Goal: Task Accomplishment & Management: Use online tool/utility

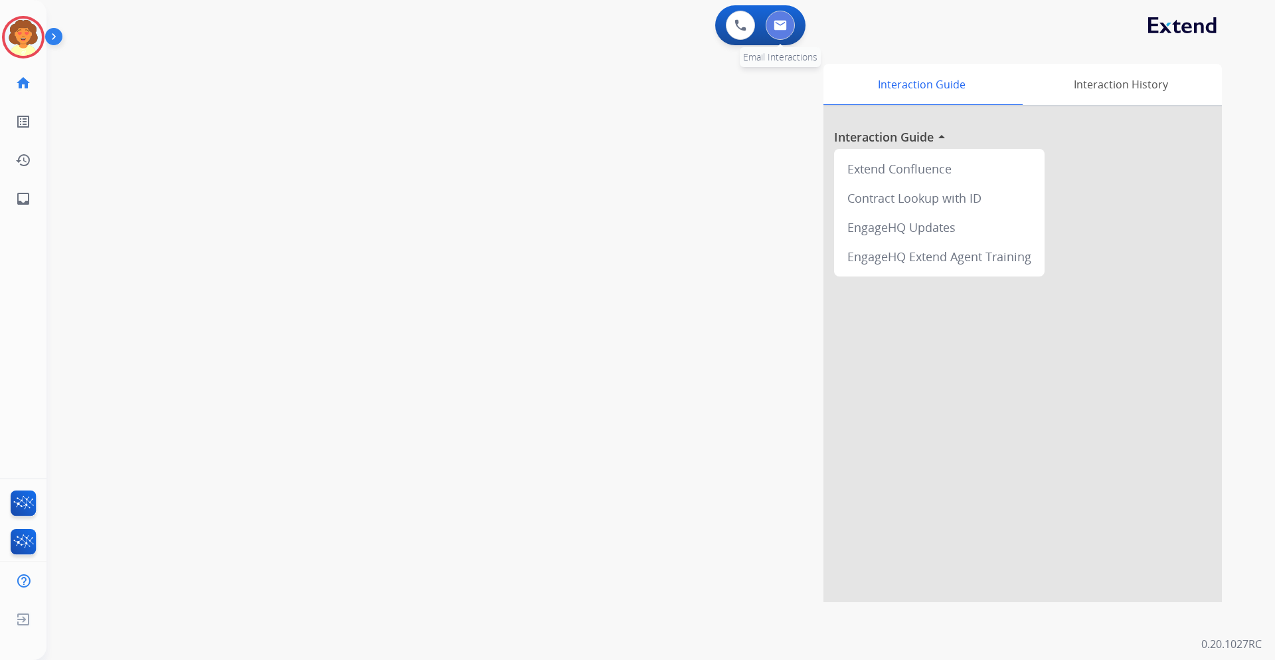
click at [783, 34] on button at bounding box center [780, 25] width 29 height 29
select select "**********"
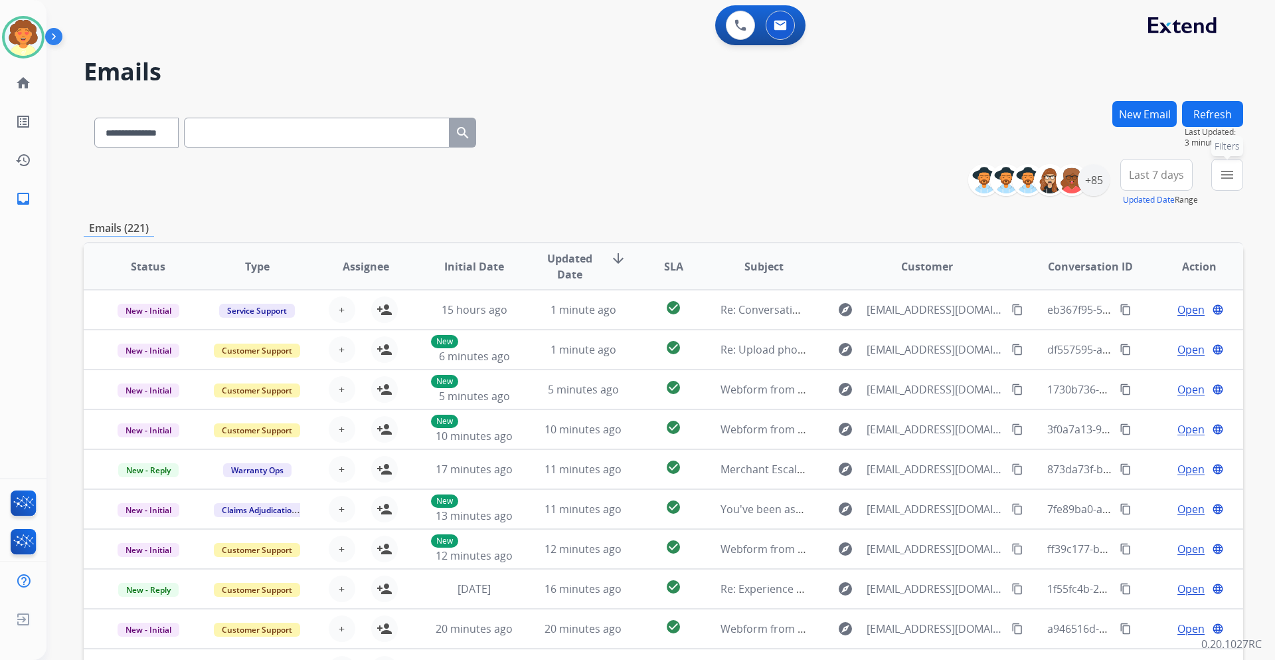
click at [1219, 170] on button "menu Filters" at bounding box center [1228, 175] width 32 height 32
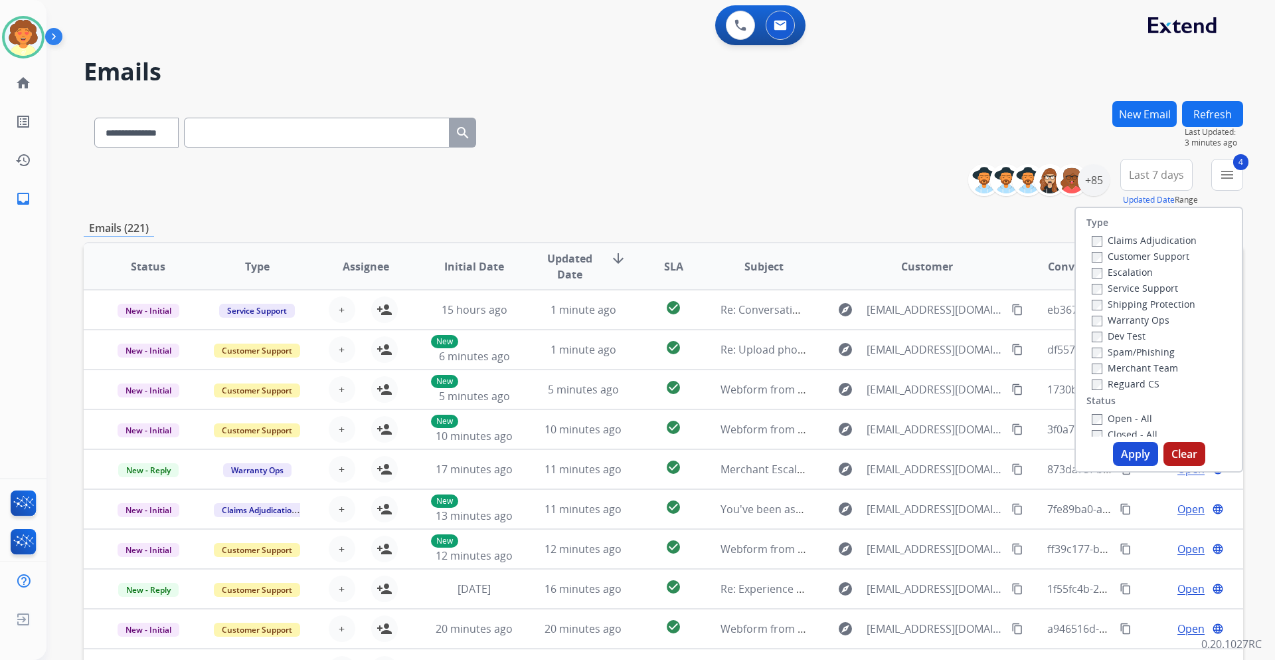
click at [1118, 452] on button "Apply" at bounding box center [1135, 454] width 45 height 24
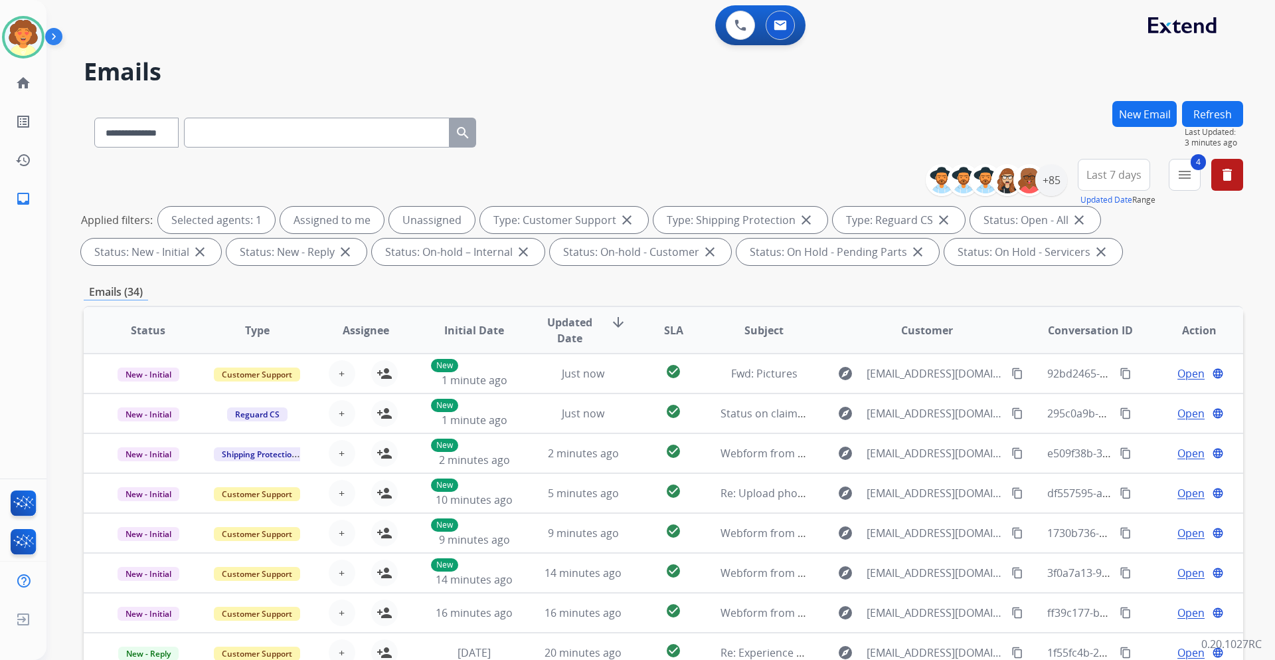
click at [1108, 184] on button "Last 7 days" at bounding box center [1114, 175] width 72 height 32
click at [1089, 339] on div "Last 90 days" at bounding box center [1109, 336] width 73 height 20
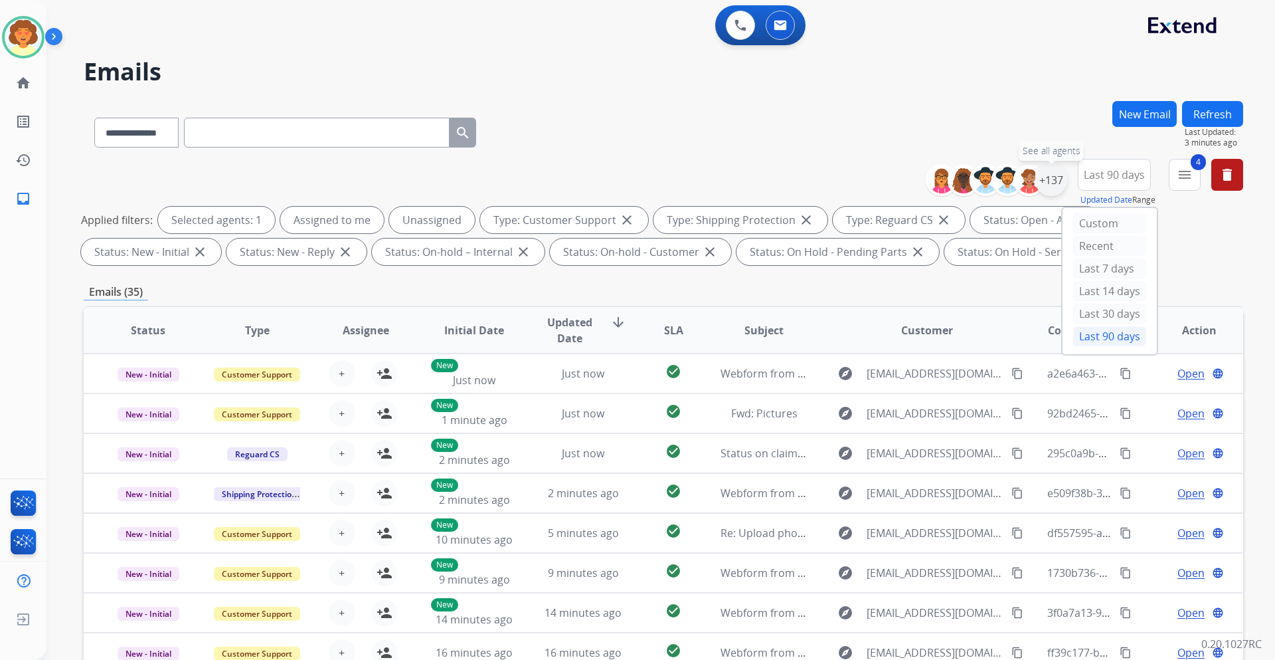
click at [1051, 183] on div "+137" at bounding box center [1052, 180] width 32 height 32
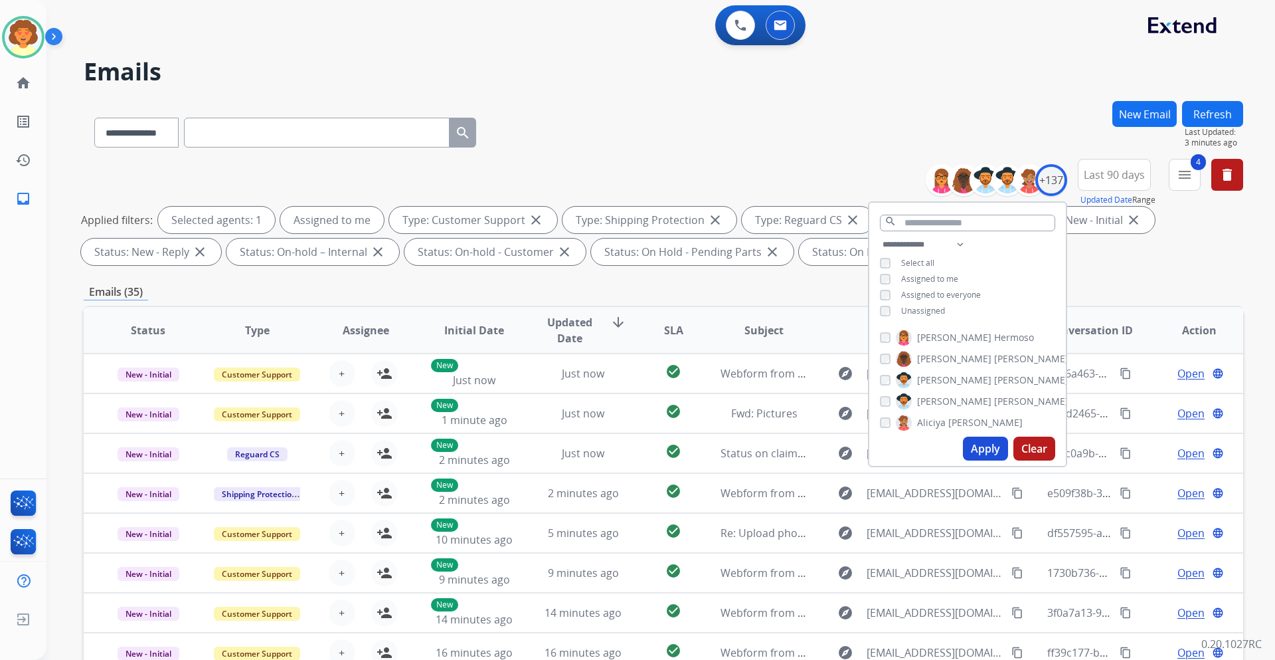
click at [976, 452] on button "Apply" at bounding box center [985, 448] width 45 height 24
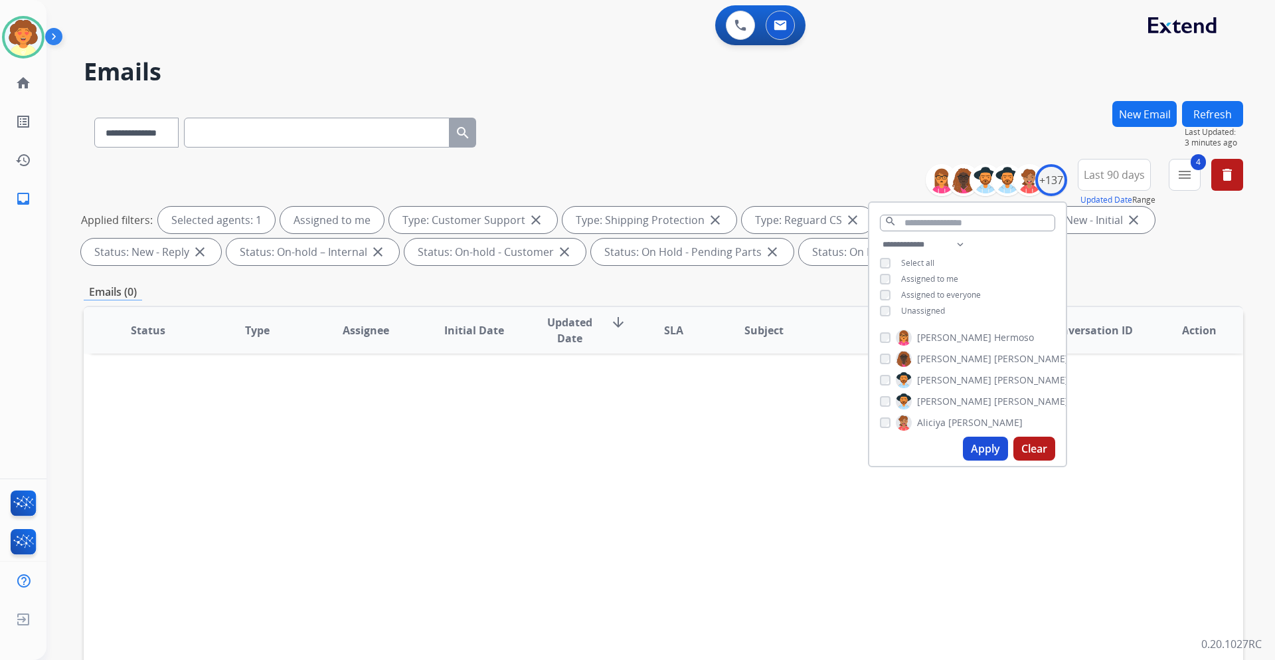
click at [810, 404] on div "Status Type Assignee Initial Date Updated Date arrow_downward SLA Subject Custo…" at bounding box center [664, 528] width 1160 height 445
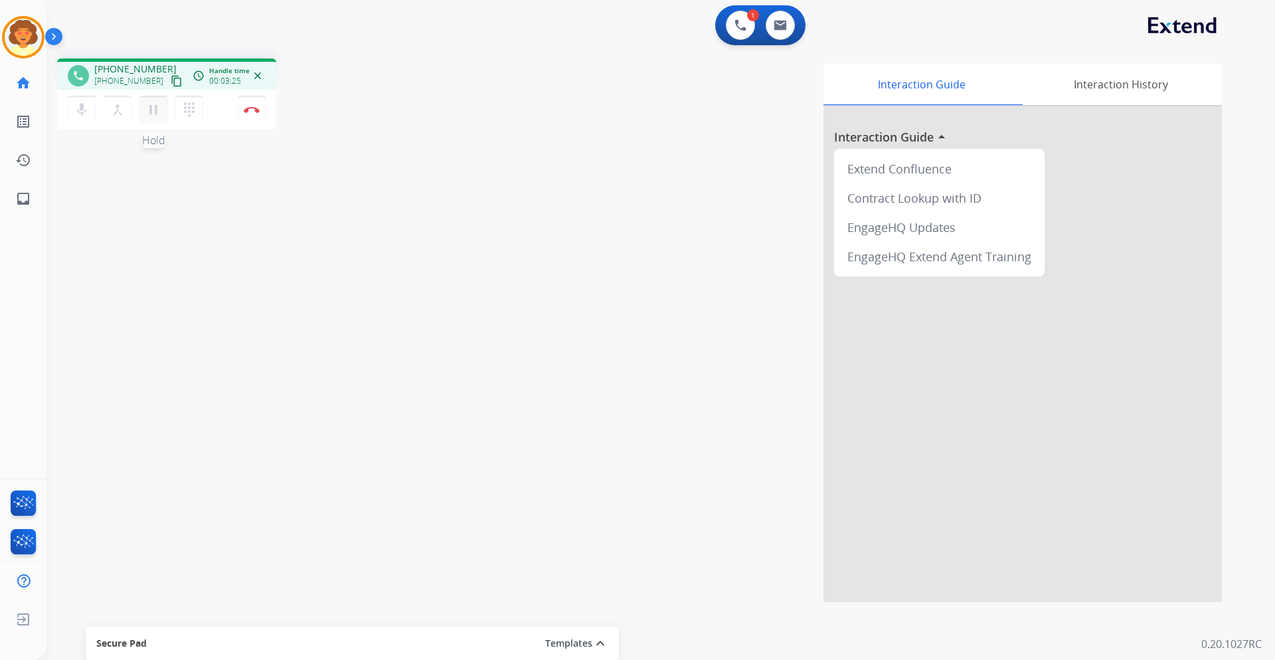
click at [159, 112] on mat-icon "pause" at bounding box center [153, 110] width 16 height 16
click at [154, 112] on mat-icon "play_arrow" at bounding box center [153, 110] width 16 height 16
click at [152, 110] on mat-icon "pause" at bounding box center [153, 110] width 16 height 16
drag, startPoint x: 743, startPoint y: 21, endPoint x: 704, endPoint y: 72, distance: 64.6
click at [742, 21] on img at bounding box center [741, 25] width 12 height 12
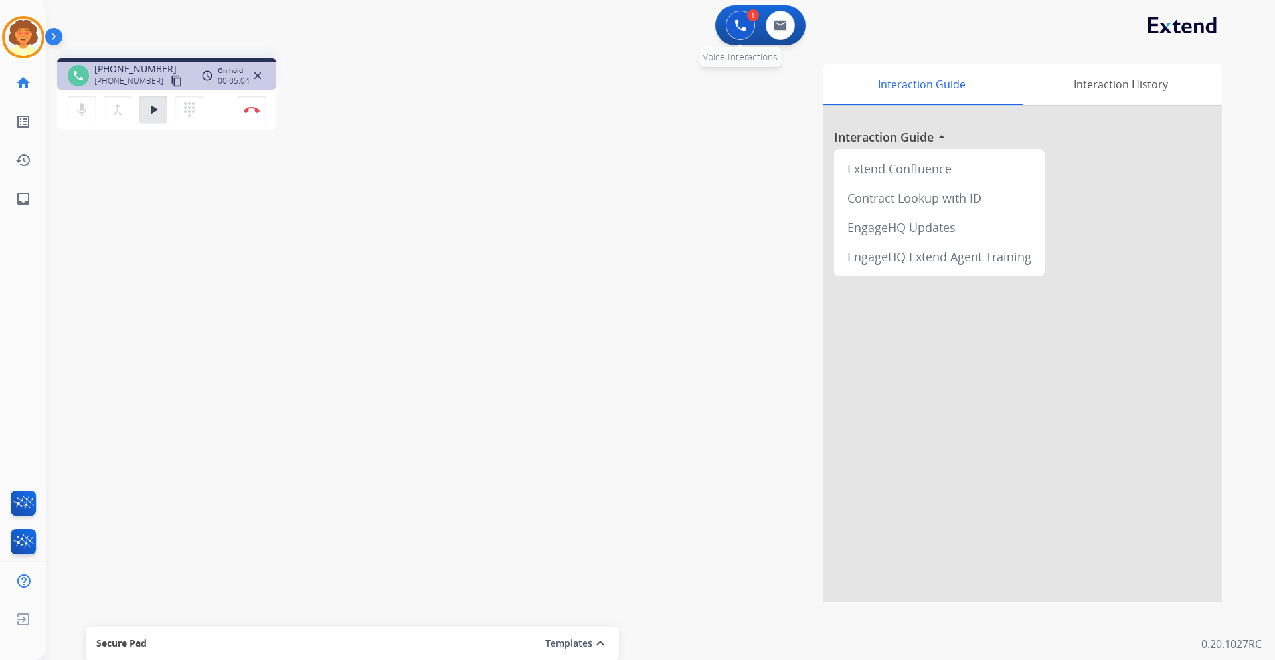
drag, startPoint x: 750, startPoint y: 31, endPoint x: 737, endPoint y: 33, distance: 12.8
click at [749, 31] on button at bounding box center [740, 25] width 29 height 29
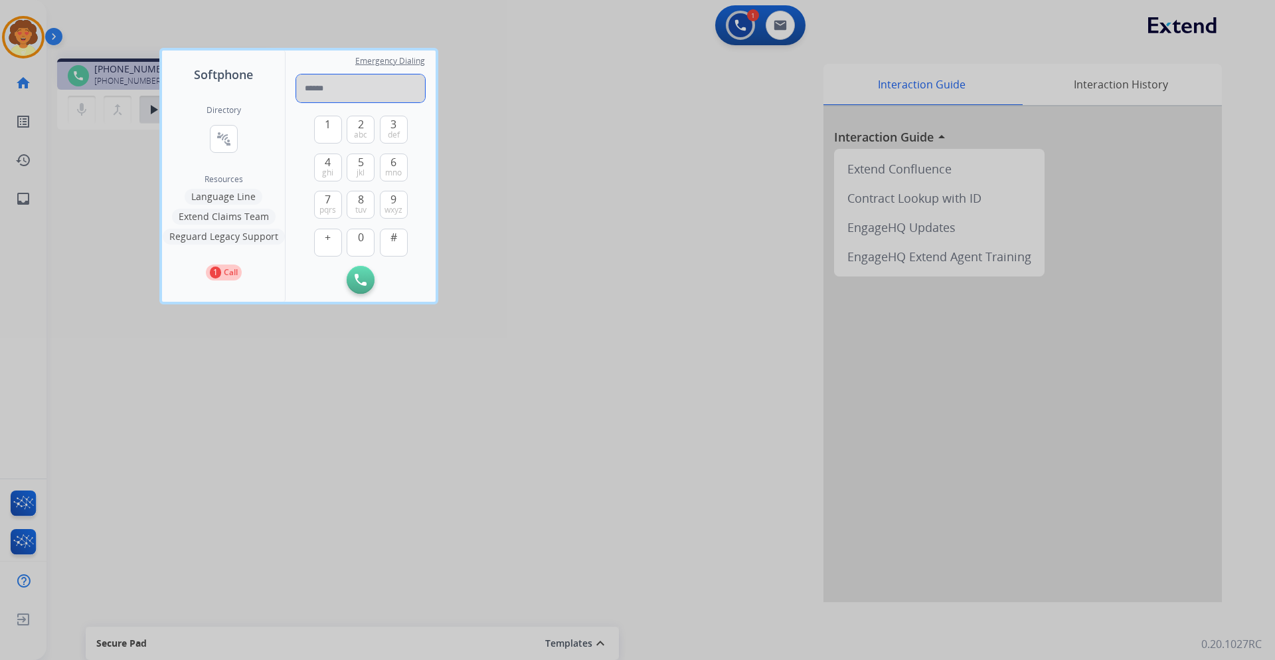
click at [385, 93] on input "tel" at bounding box center [360, 88] width 129 height 28
paste input "**********"
type input "**********"
click at [357, 281] on img at bounding box center [361, 280] width 12 height 12
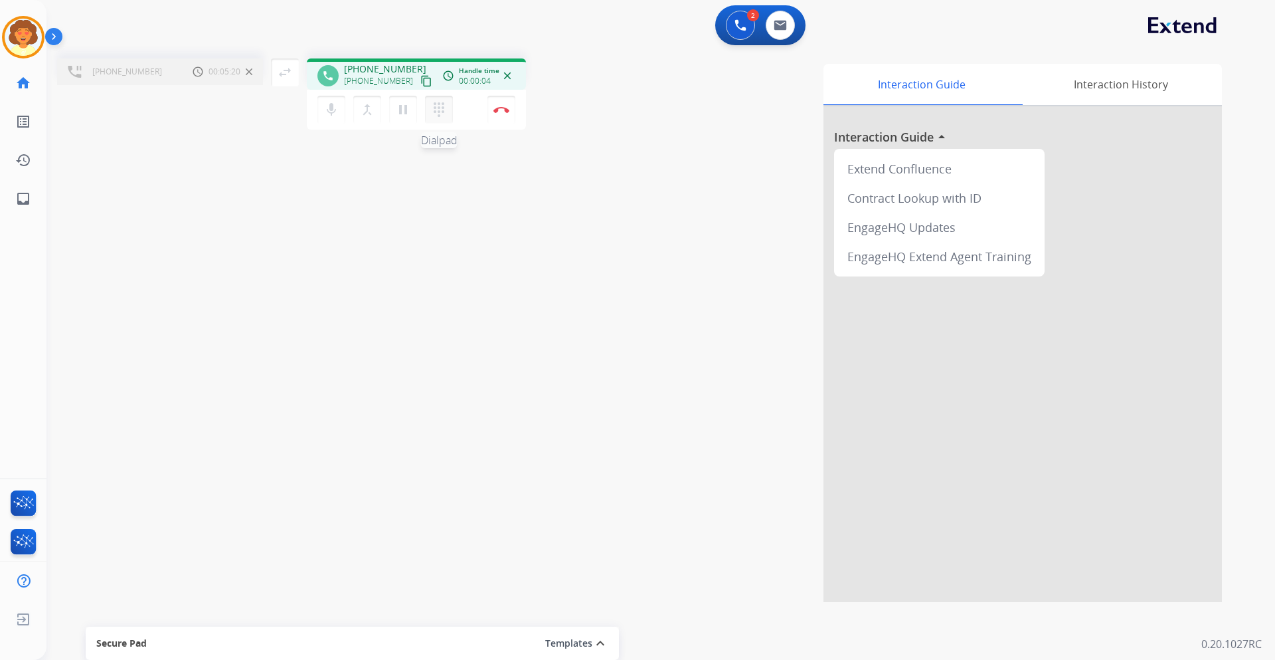
click at [438, 107] on mat-icon "dialpad" at bounding box center [439, 110] width 16 height 16
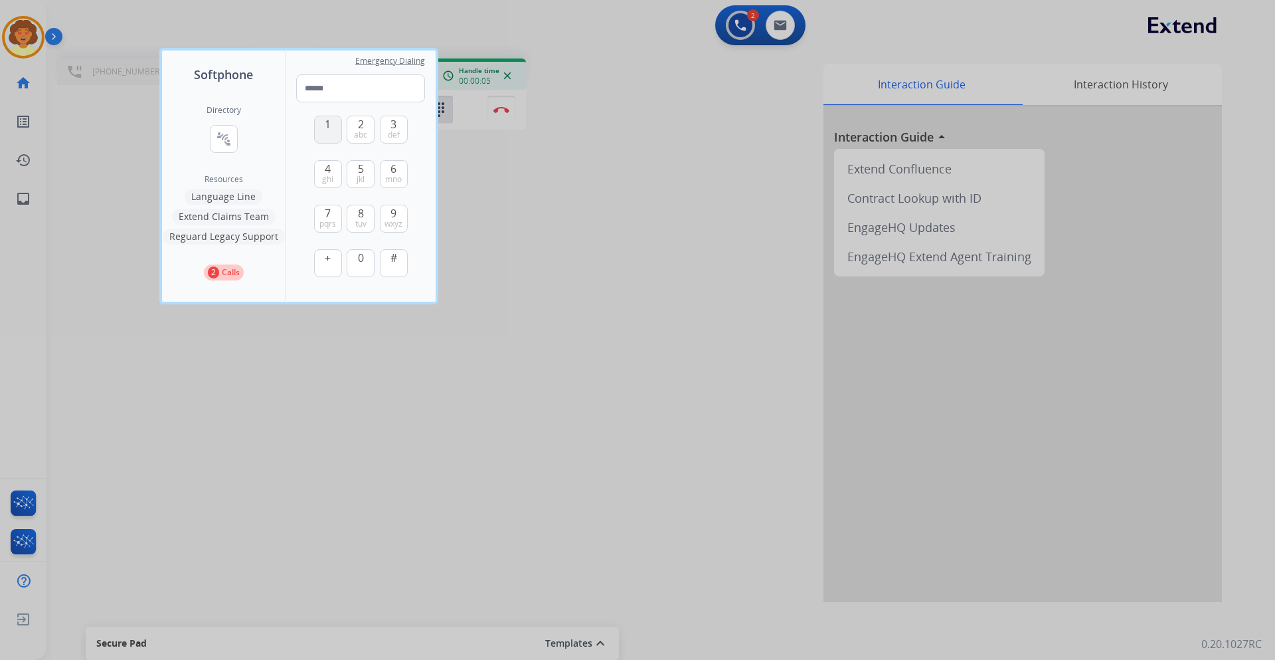
click at [321, 132] on button "1" at bounding box center [328, 130] width 28 height 28
click at [327, 132] on span "1" at bounding box center [328, 124] width 6 height 16
type input "**"
click at [312, 286] on div "1 2 abc 3 def 4 ghi 5 jkl 6 mno 7 pqrs 8 tuv 9 wxyz + 0 # Remove Number" at bounding box center [360, 197] width 129 height 191
click at [510, 111] on div at bounding box center [637, 330] width 1275 height 660
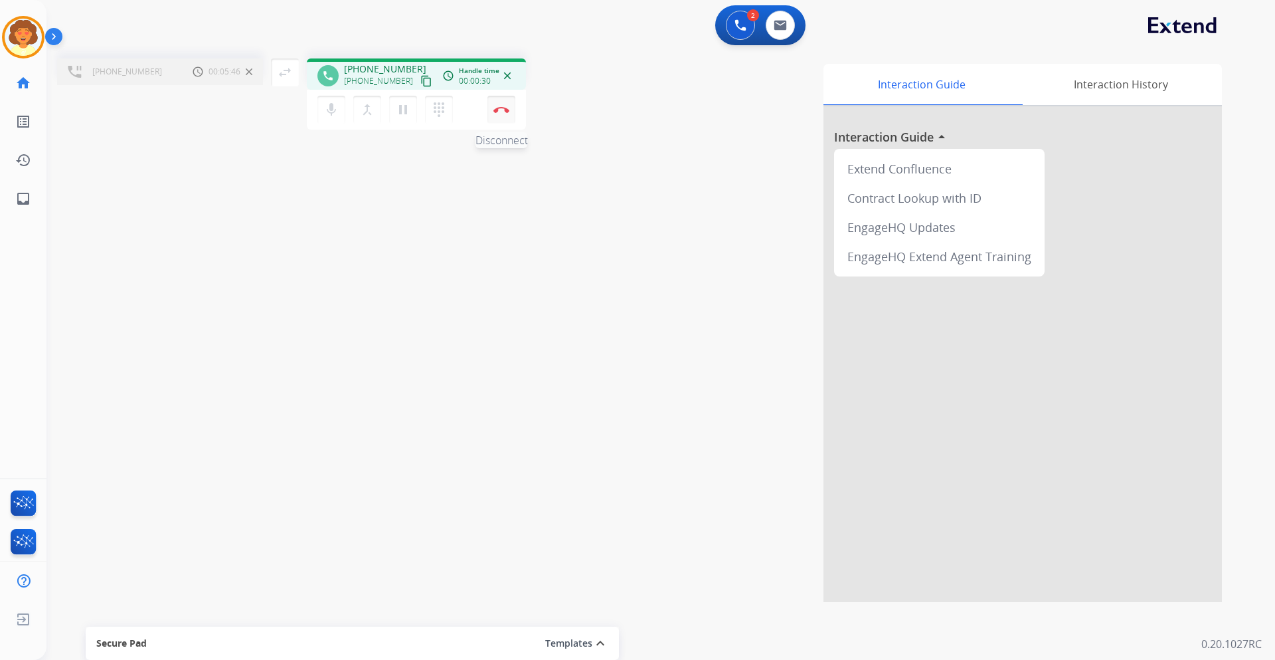
click at [498, 112] on img at bounding box center [502, 109] width 16 height 7
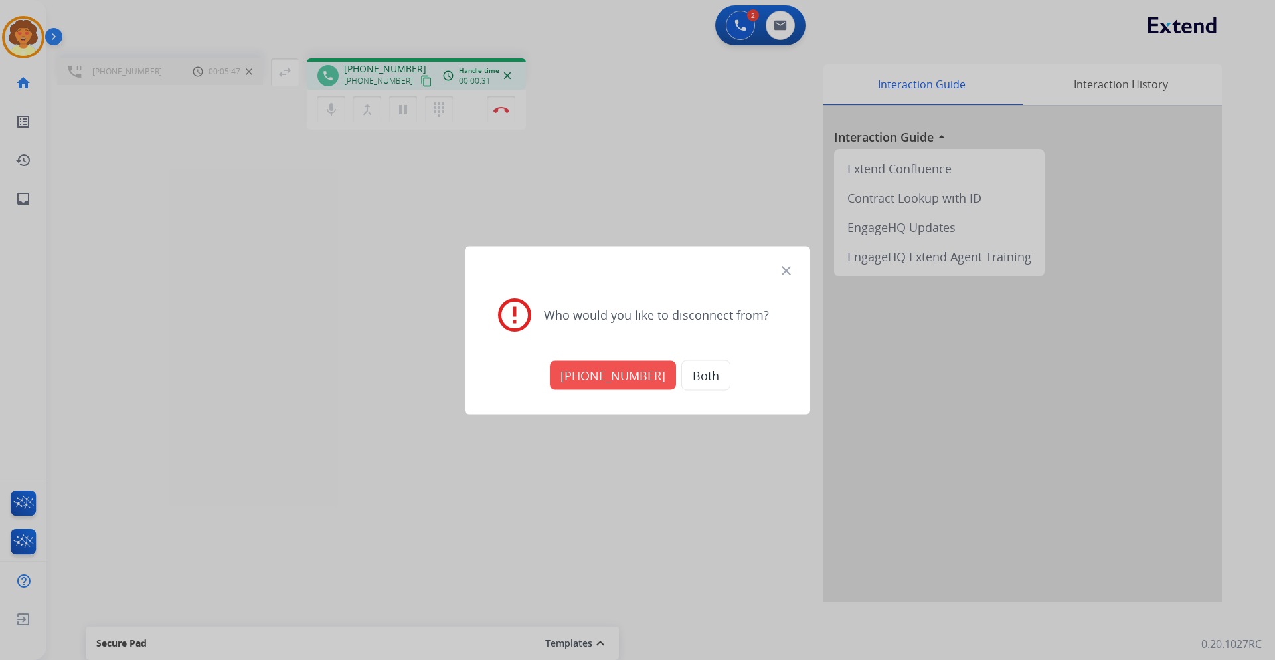
click at [600, 365] on button "[PHONE_NUMBER]" at bounding box center [613, 374] width 126 height 29
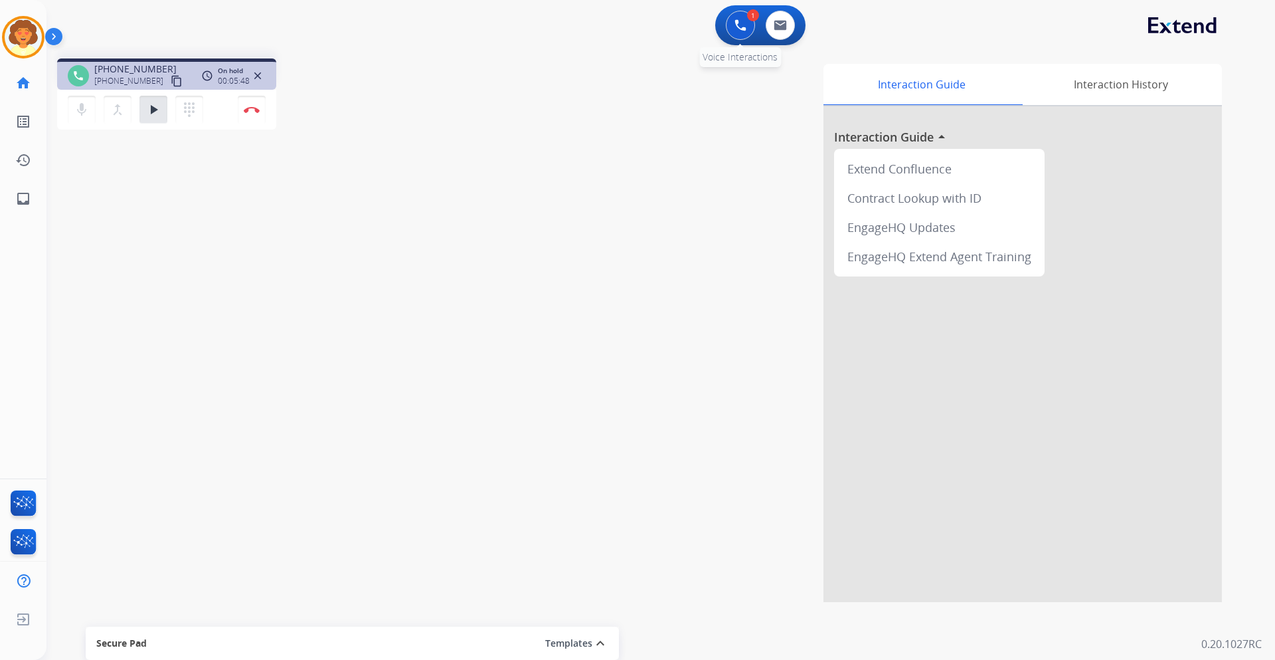
click at [741, 27] on img at bounding box center [741, 25] width 12 height 12
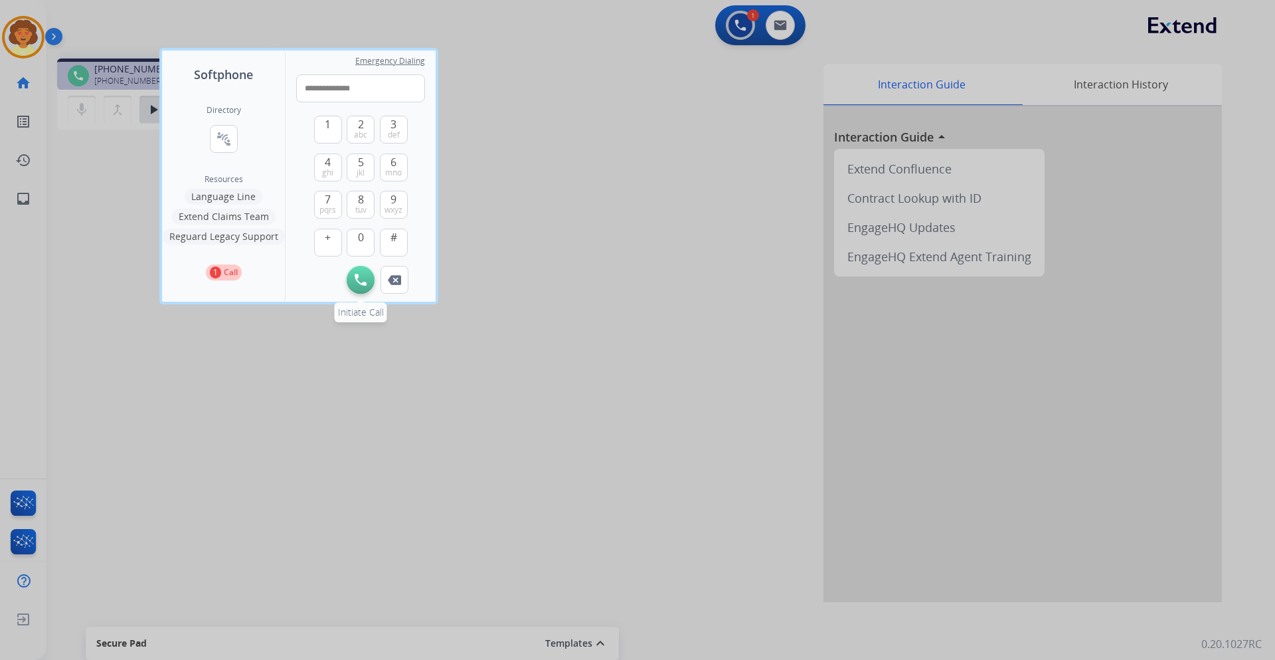
type input "**********"
click at [361, 282] on img at bounding box center [361, 280] width 12 height 12
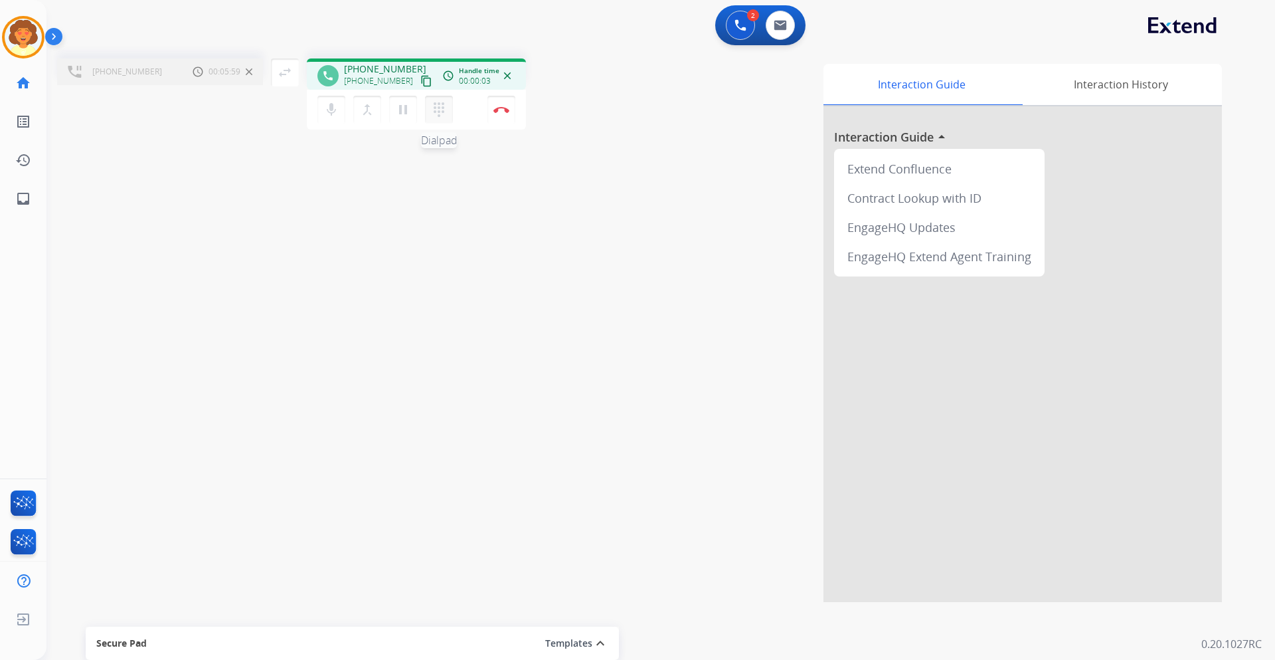
click at [438, 116] on mat-icon "dialpad" at bounding box center [439, 110] width 16 height 16
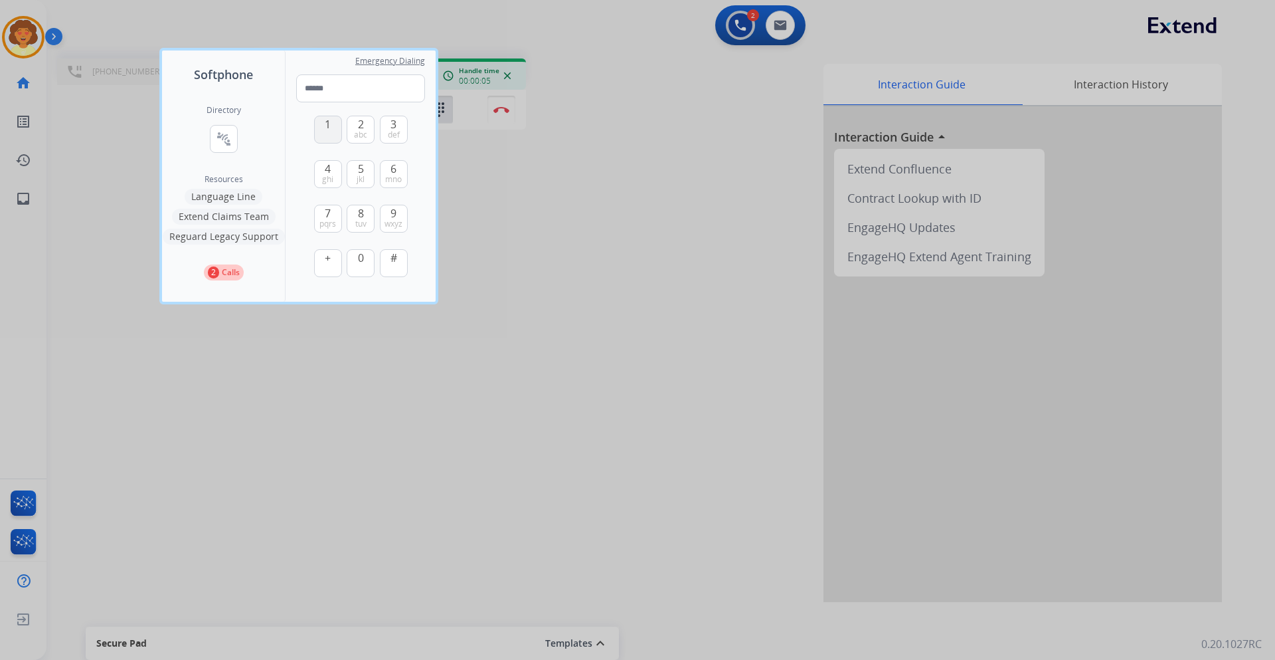
click at [324, 129] on button "1" at bounding box center [328, 130] width 28 height 28
click at [357, 180] on span "jkl" at bounding box center [361, 179] width 8 height 11
click at [334, 133] on button "1" at bounding box center [328, 130] width 28 height 28
click at [328, 133] on button "1" at bounding box center [328, 130] width 28 height 28
click at [394, 316] on button "Remove Number" at bounding box center [395, 308] width 28 height 28
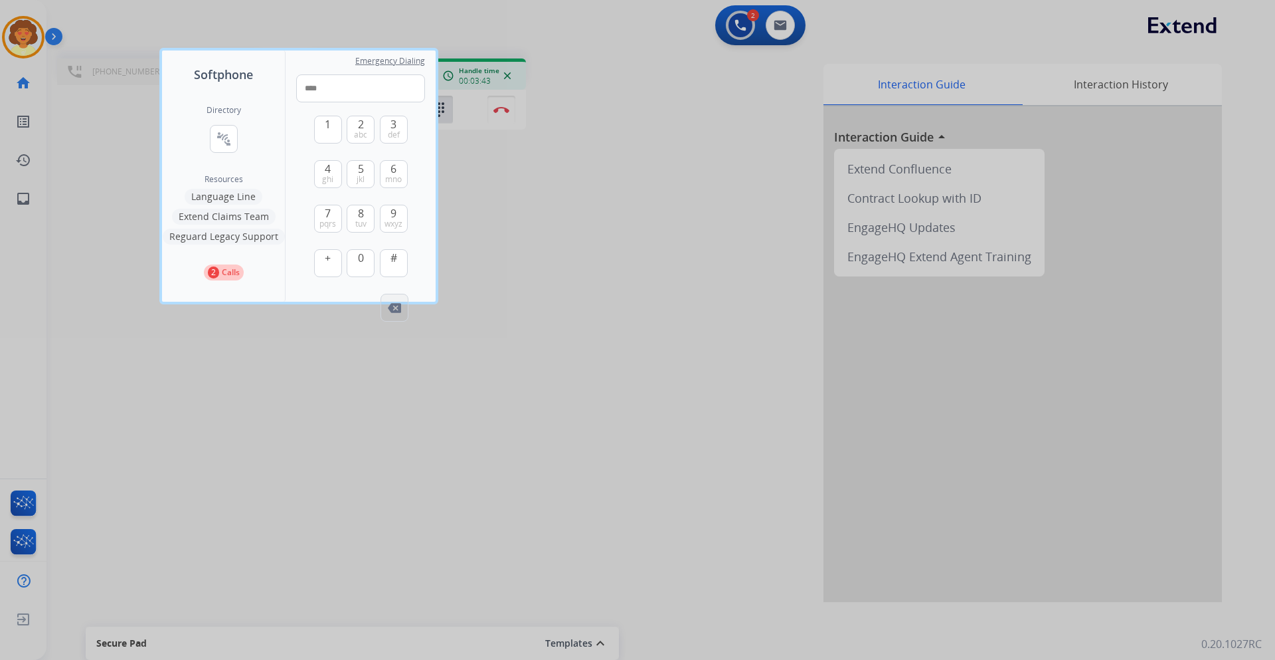
type input "***"
click at [264, 379] on div at bounding box center [637, 330] width 1275 height 660
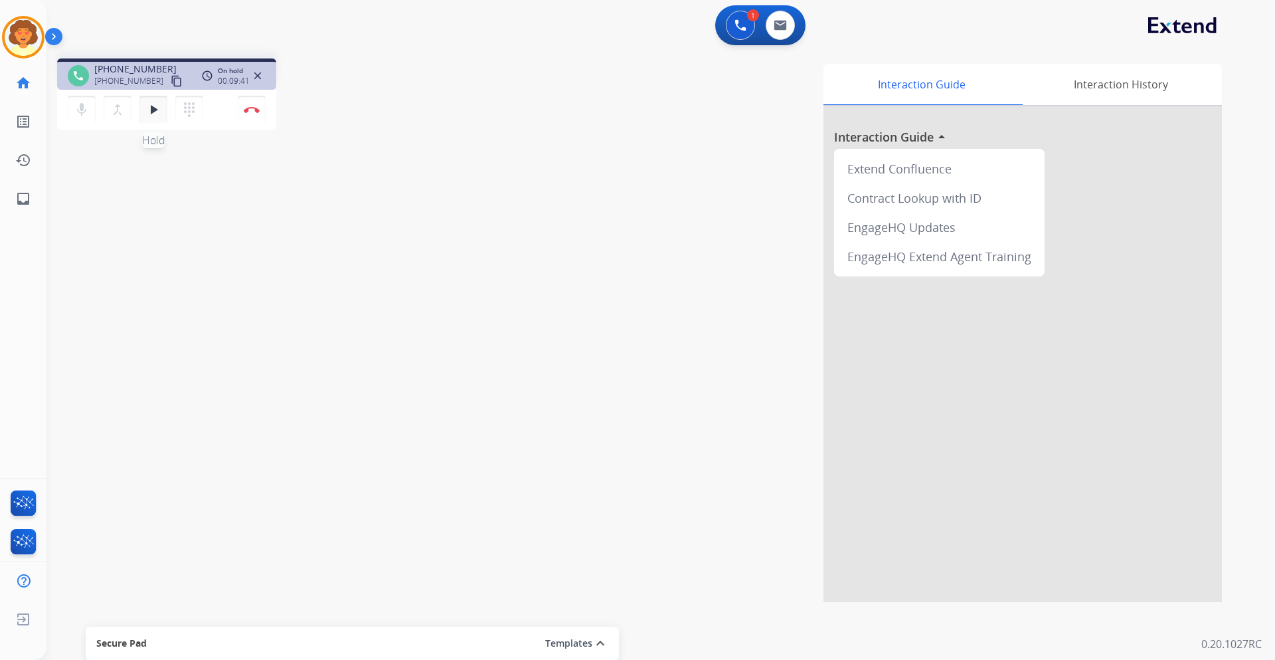
click at [159, 111] on mat-icon "play_arrow" at bounding box center [153, 110] width 16 height 16
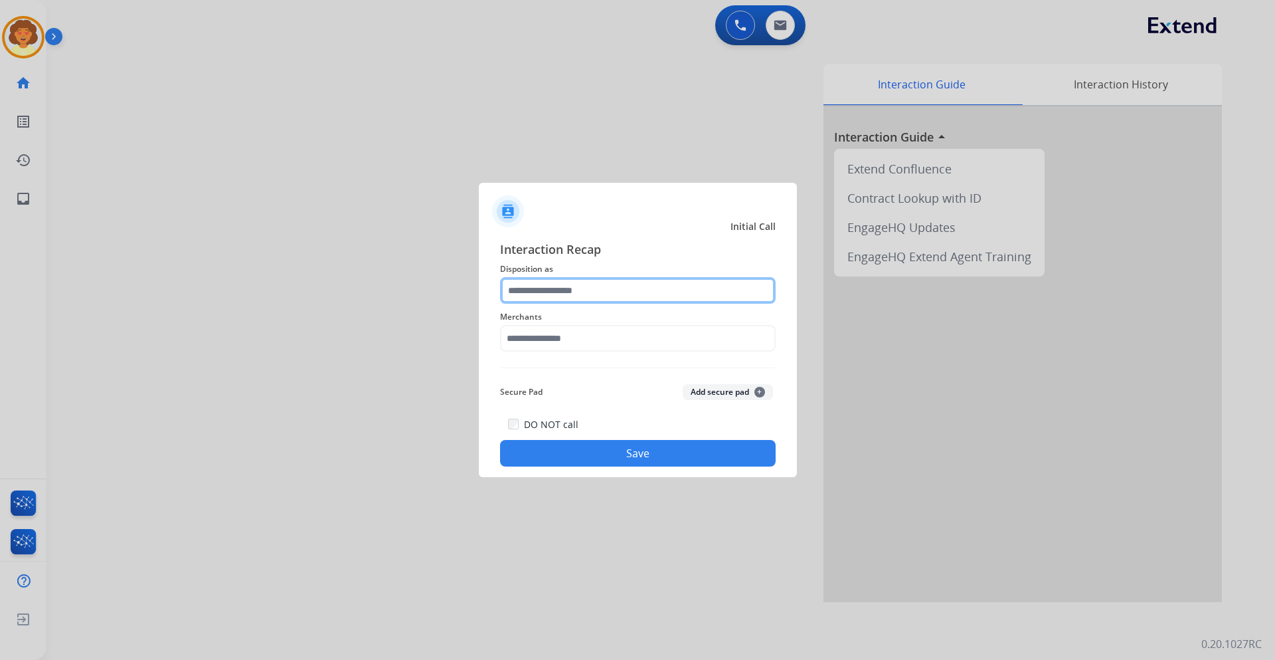
click at [599, 296] on input "text" at bounding box center [638, 290] width 276 height 27
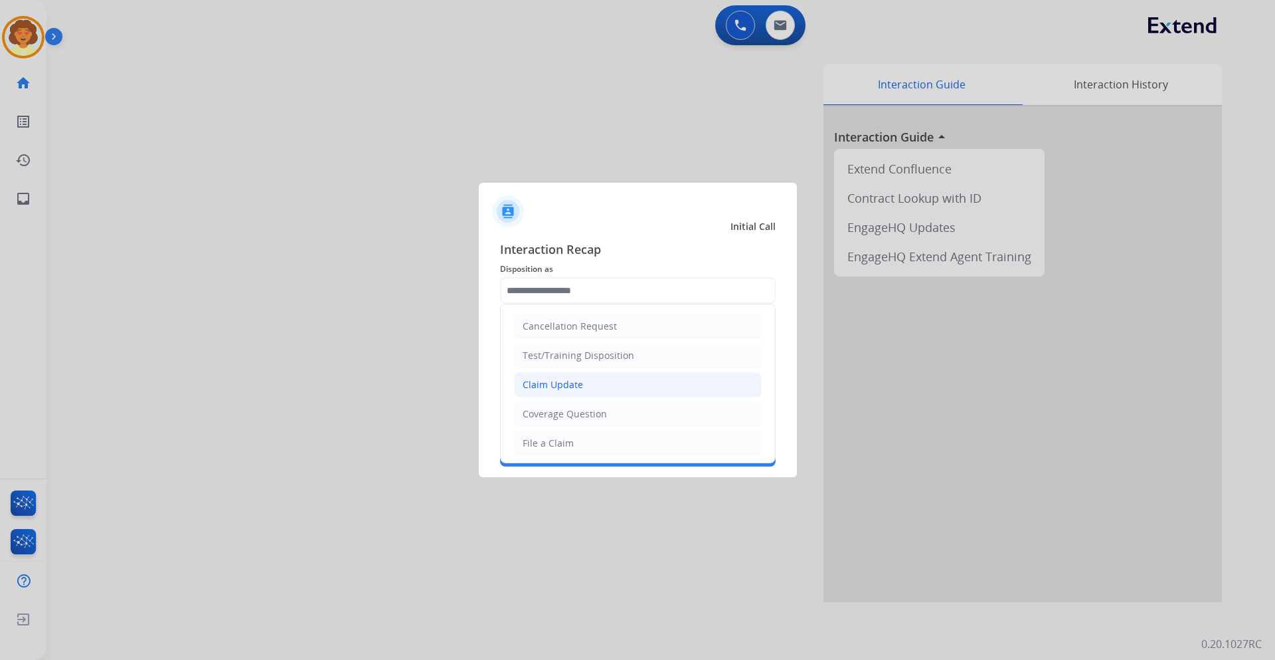
click at [584, 380] on li "Claim Update" at bounding box center [638, 384] width 248 height 25
type input "**********"
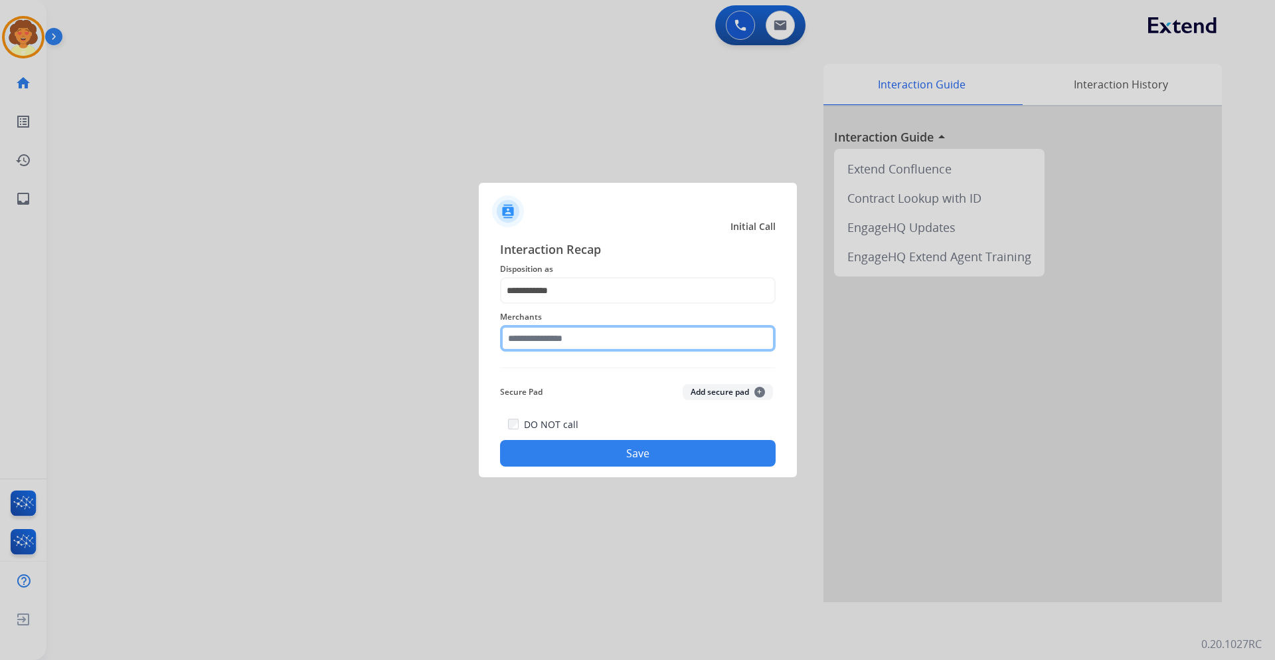
click at [596, 342] on input "text" at bounding box center [638, 338] width 276 height 27
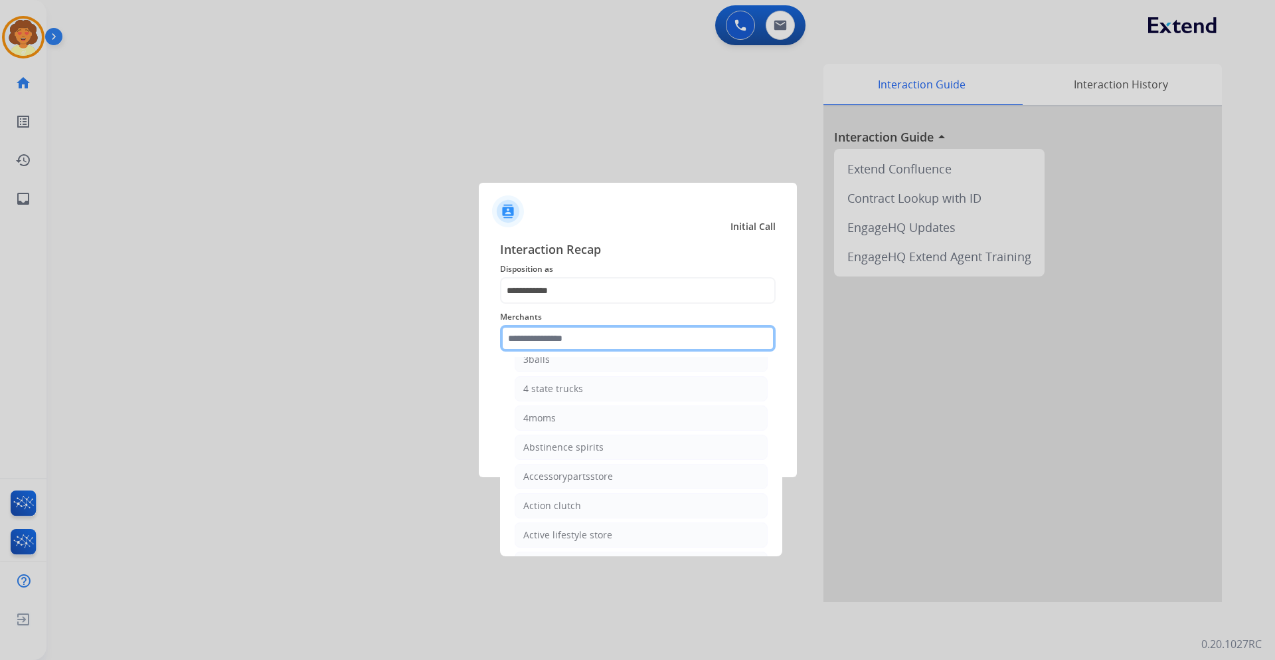
scroll to position [199, 0]
click at [593, 330] on input "text" at bounding box center [638, 338] width 276 height 27
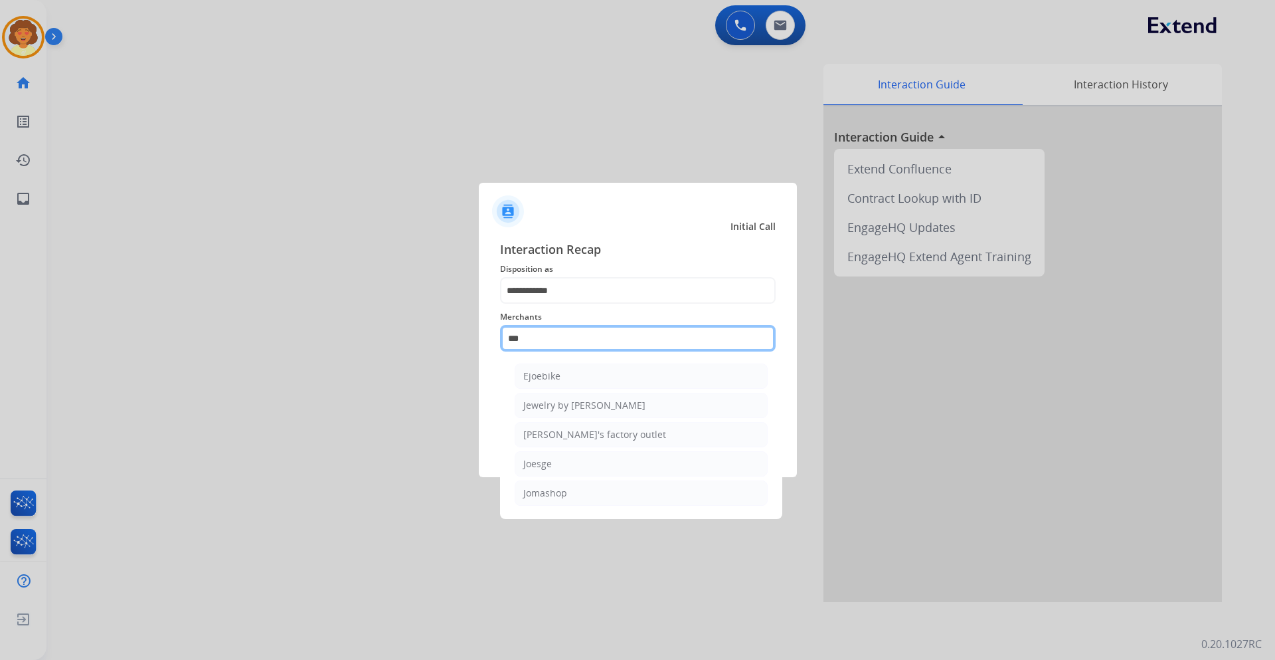
scroll to position [0, 0]
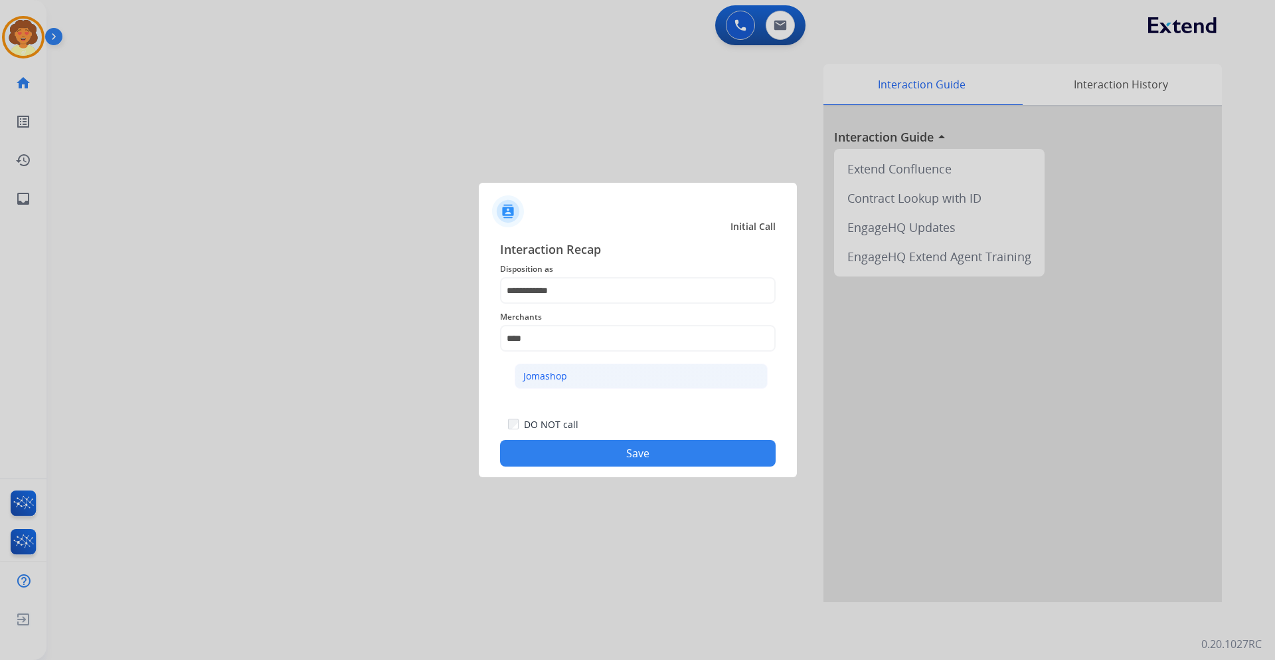
click at [584, 369] on li "Jomashop" at bounding box center [641, 375] width 253 height 25
type input "********"
click at [648, 456] on button "Save" at bounding box center [638, 453] width 276 height 27
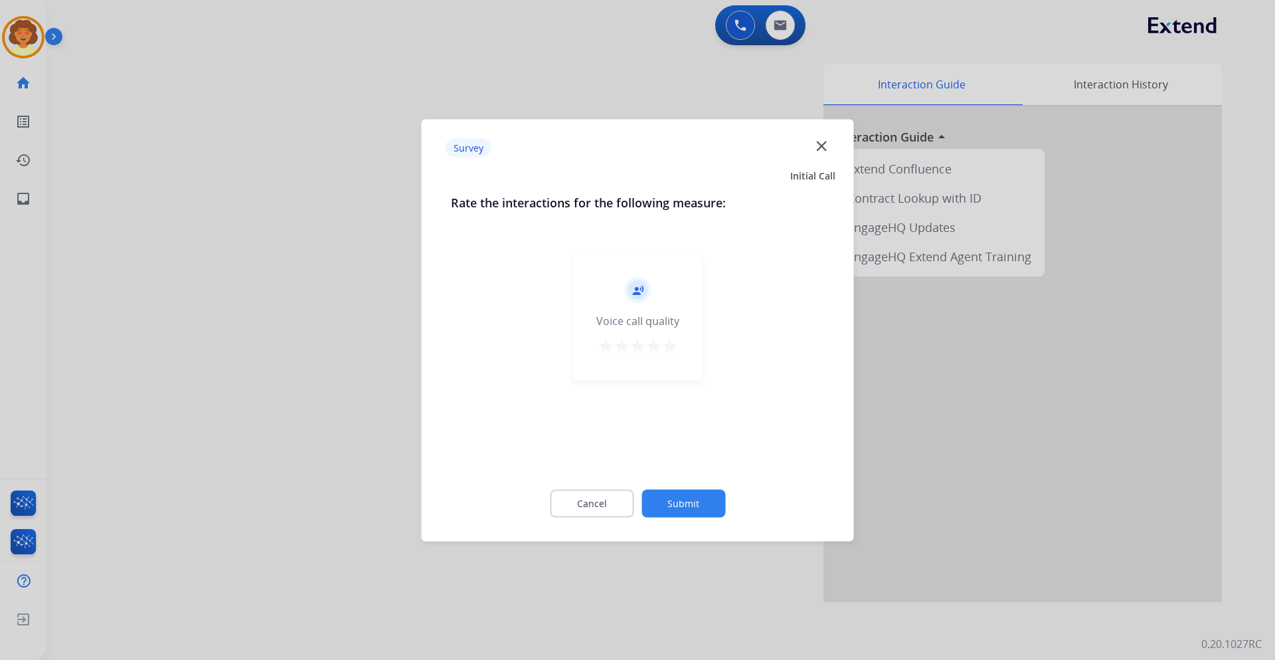
click at [674, 346] on mat-icon "star" at bounding box center [670, 345] width 16 height 16
click at [680, 495] on button "Submit" at bounding box center [684, 503] width 84 height 28
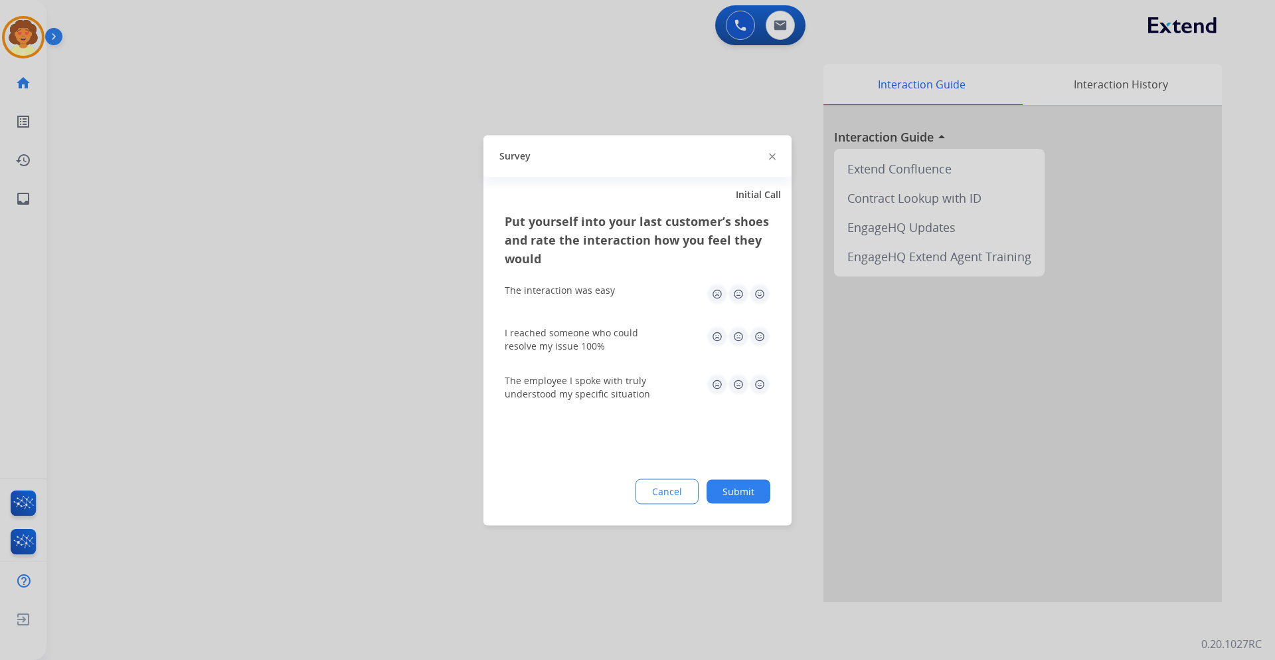
click at [759, 295] on img at bounding box center [759, 293] width 21 height 21
click at [741, 292] on img at bounding box center [738, 293] width 21 height 21
click at [714, 294] on img at bounding box center [717, 293] width 21 height 21
click at [759, 336] on img at bounding box center [759, 335] width 21 height 21
click at [762, 382] on img at bounding box center [759, 383] width 21 height 21
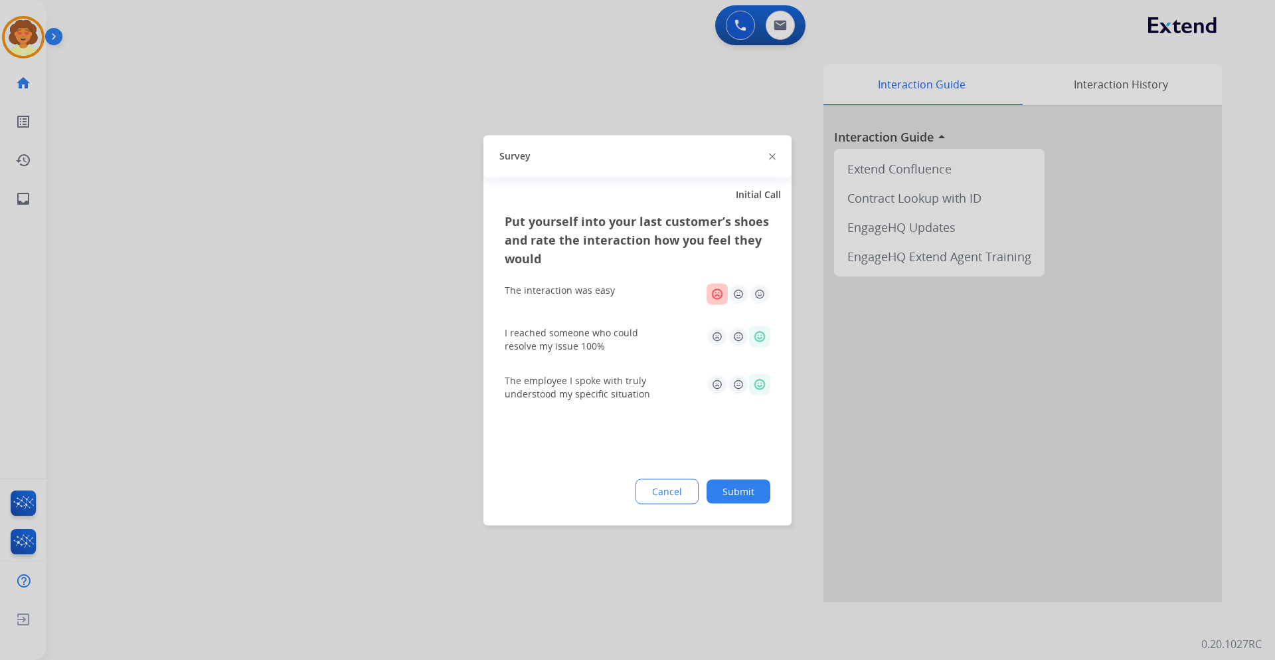
click at [743, 493] on button "Submit" at bounding box center [739, 491] width 64 height 24
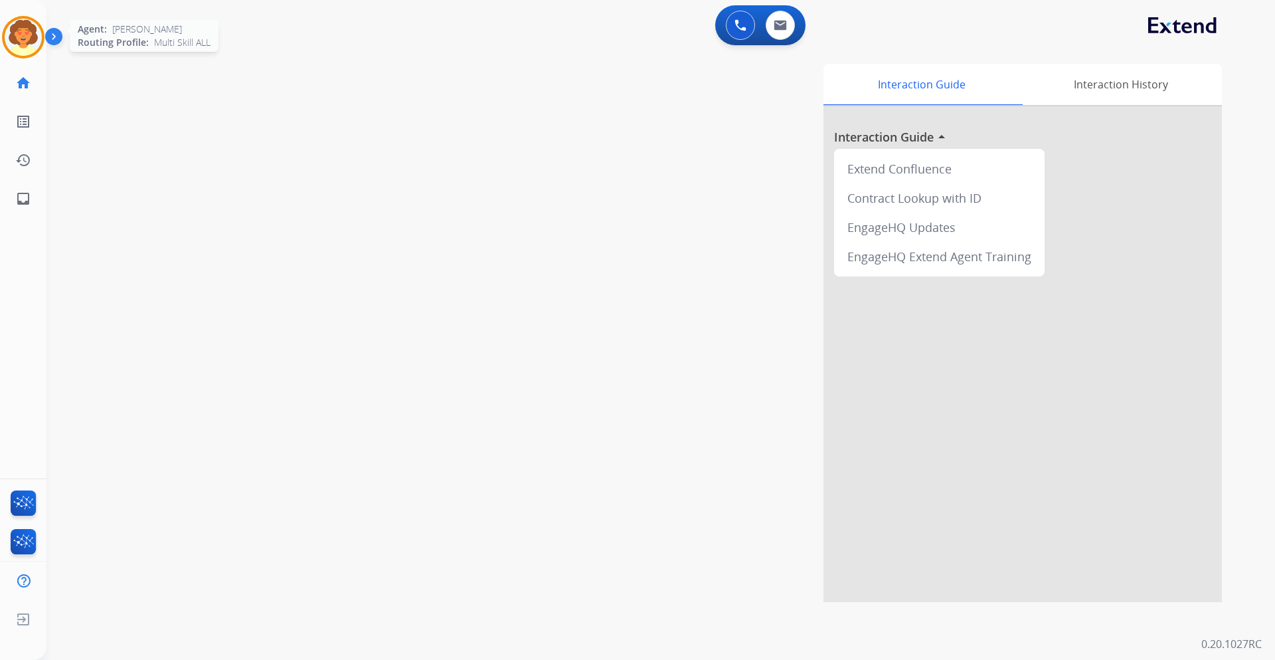
click at [29, 37] on img at bounding box center [23, 37] width 37 height 37
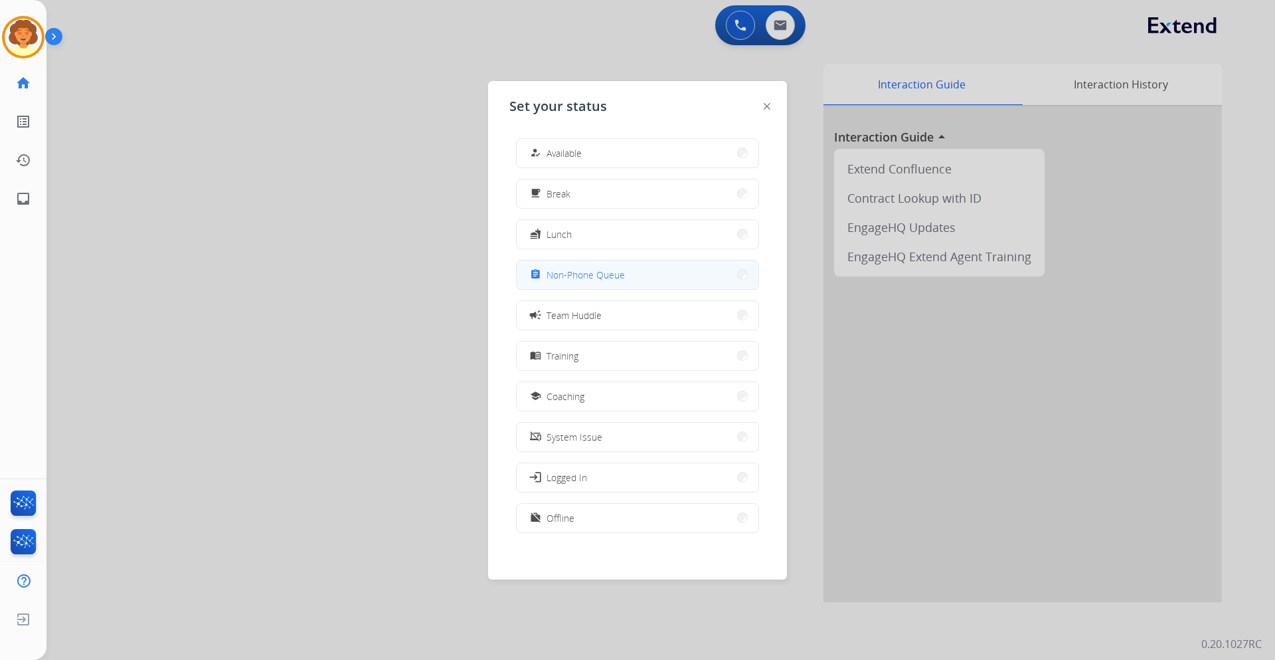
click at [582, 279] on span "Non-Phone Queue" at bounding box center [586, 275] width 78 height 14
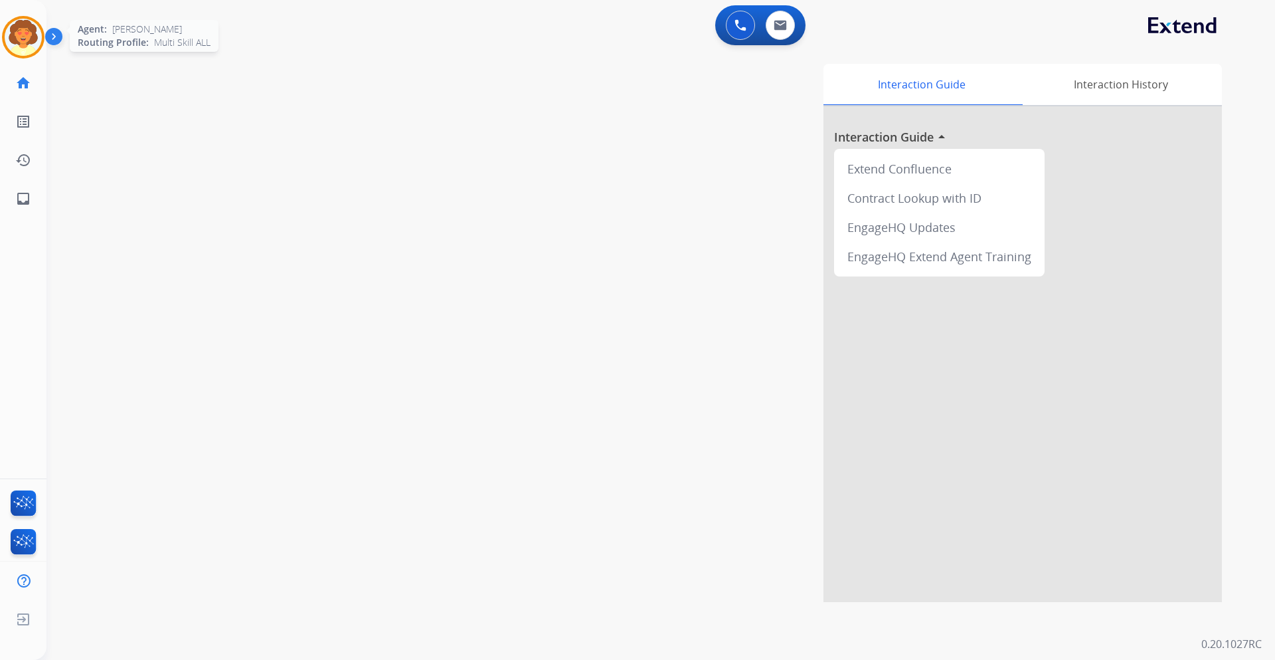
click at [28, 31] on img at bounding box center [23, 37] width 37 height 37
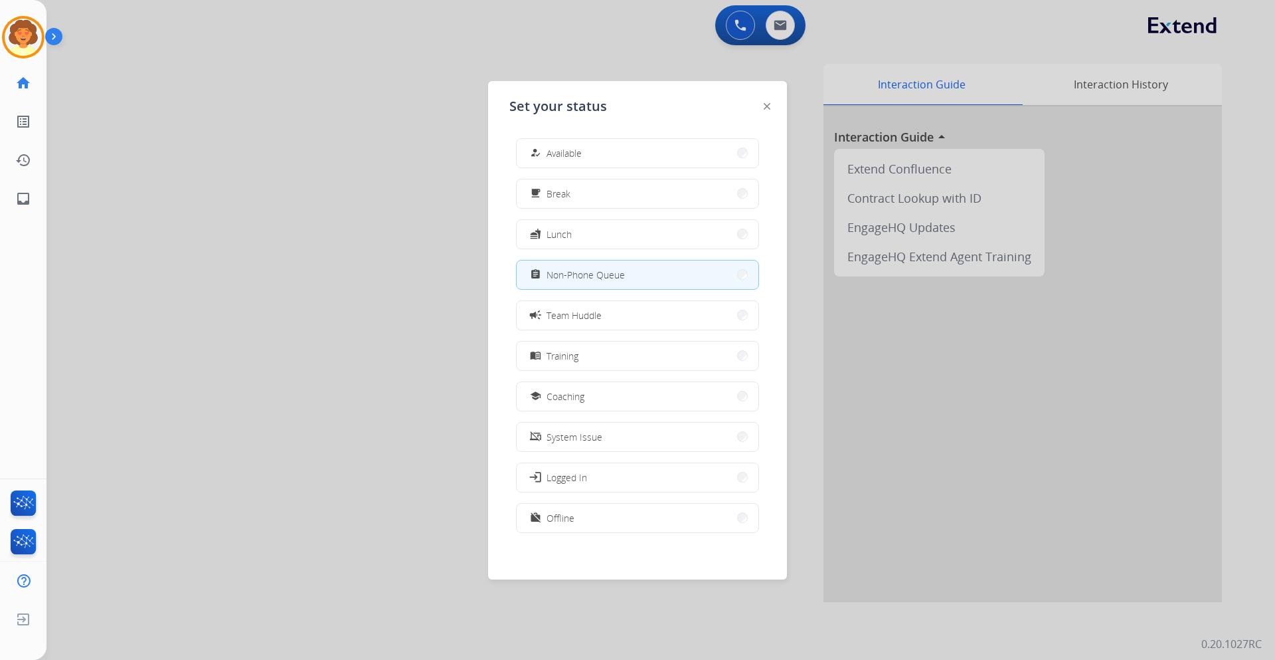
click at [618, 275] on span "Non-Phone Queue" at bounding box center [586, 275] width 78 height 14
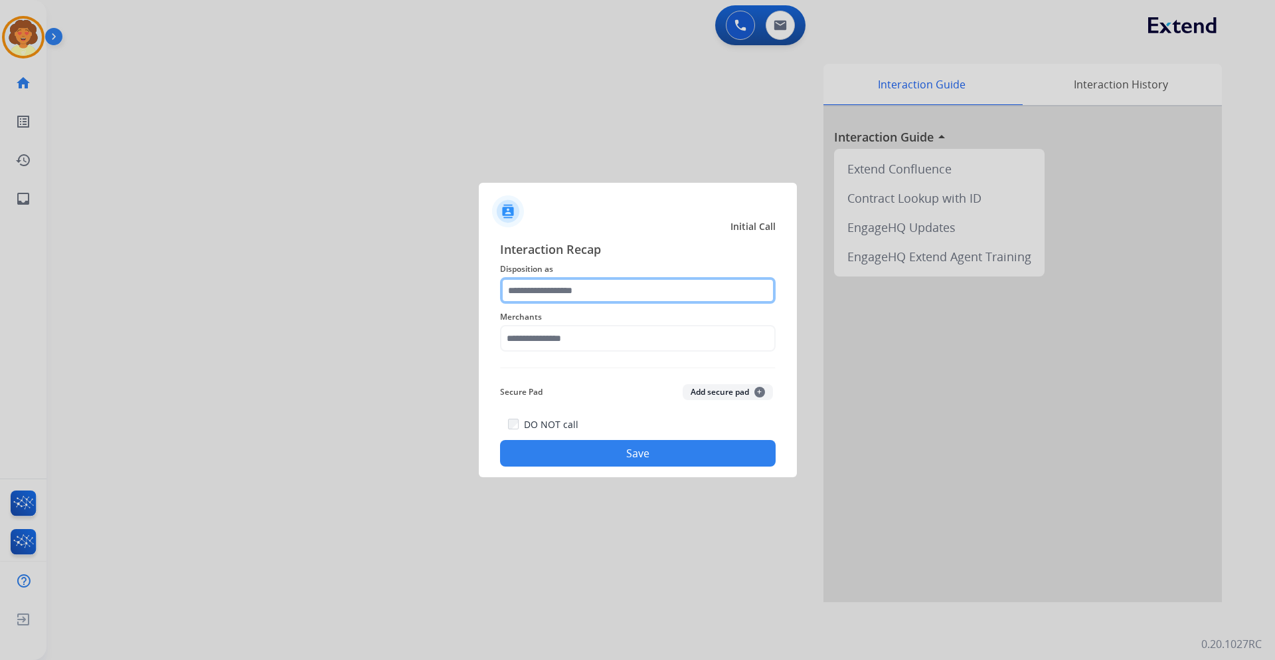
click at [684, 296] on input "text" at bounding box center [638, 290] width 276 height 27
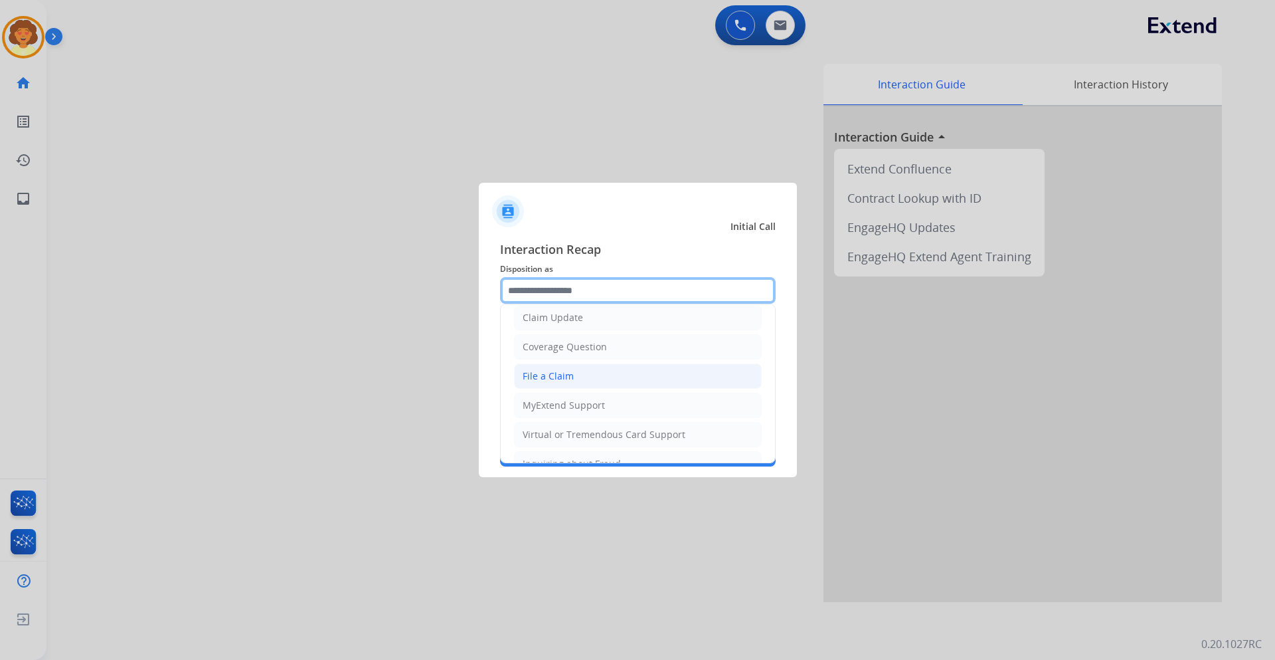
scroll to position [66, 0]
click at [581, 322] on div "Claim Update" at bounding box center [553, 318] width 60 height 13
type input "**********"
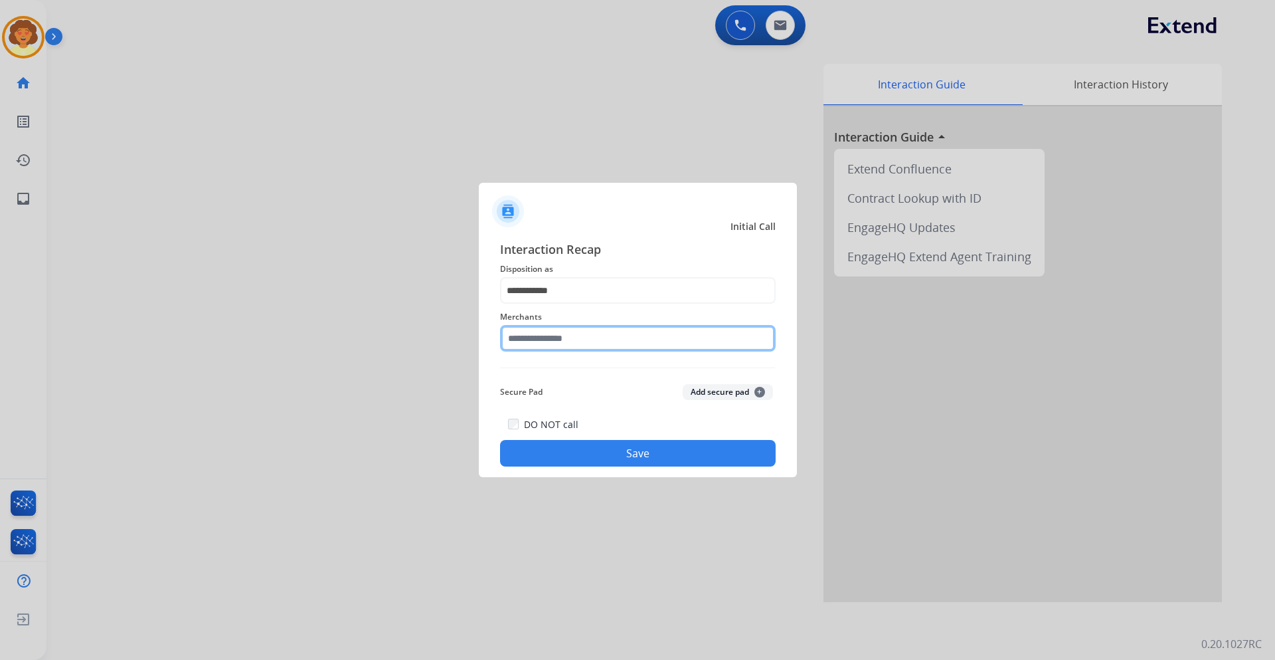
click at [597, 335] on input "text" at bounding box center [638, 338] width 276 height 27
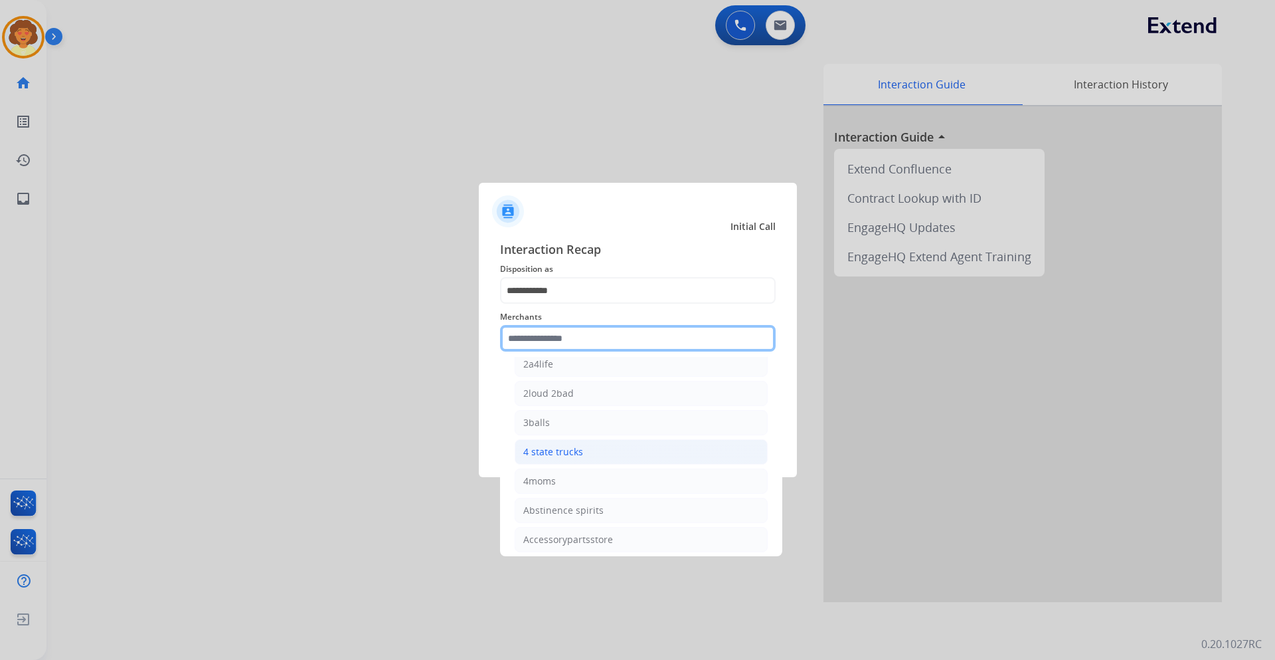
scroll to position [133, 0]
click at [586, 341] on input "text" at bounding box center [638, 338] width 276 height 27
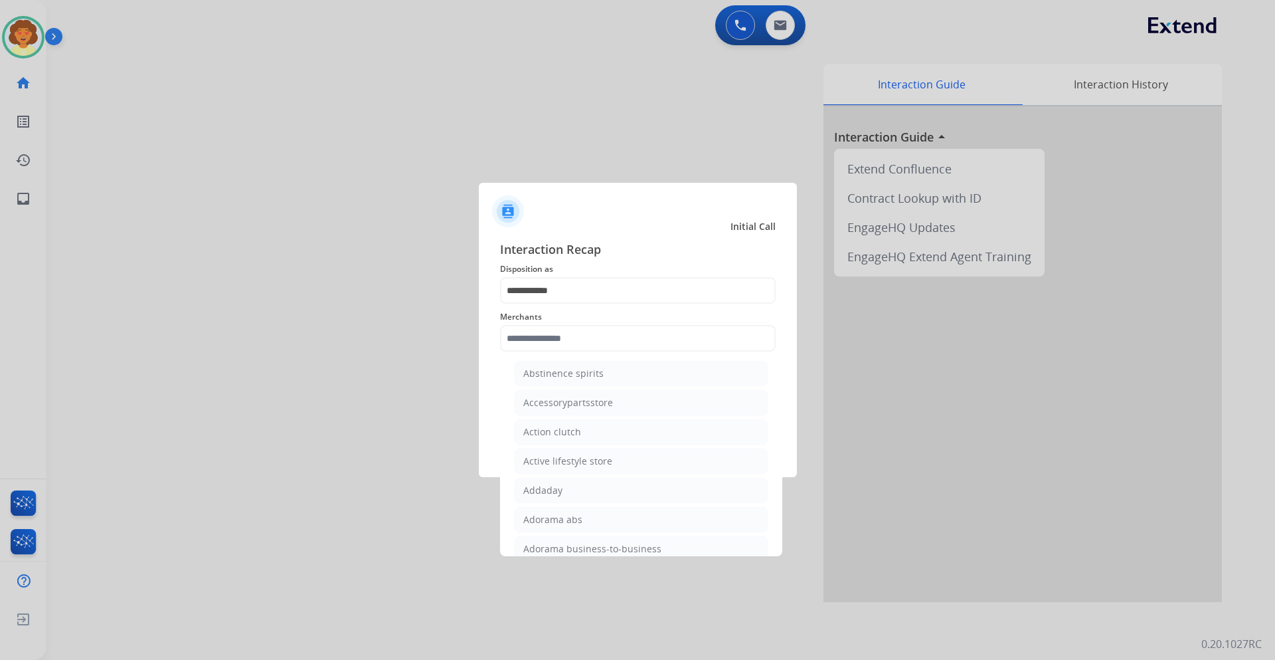
click at [496, 396] on div "**********" at bounding box center [638, 353] width 318 height 248
click at [575, 344] on input "text" at bounding box center [638, 338] width 276 height 27
type input "*"
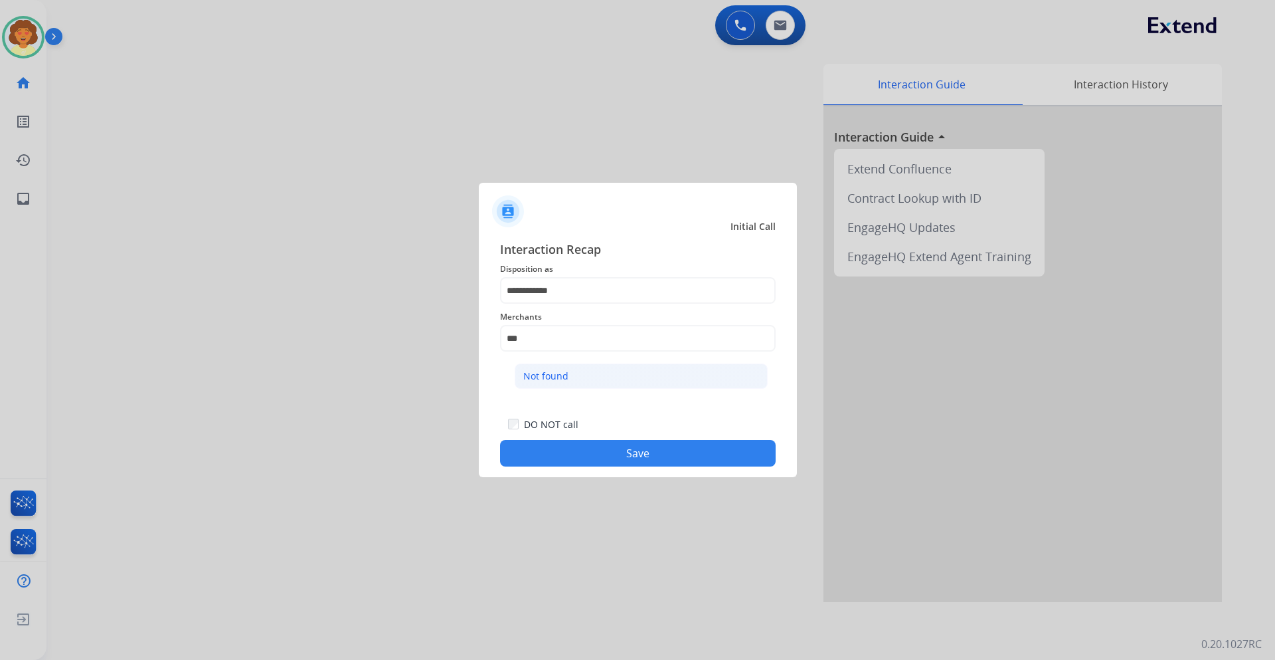
click at [551, 379] on div "Not found" at bounding box center [545, 375] width 45 height 13
type input "*********"
click at [612, 462] on button "Save" at bounding box center [638, 453] width 276 height 27
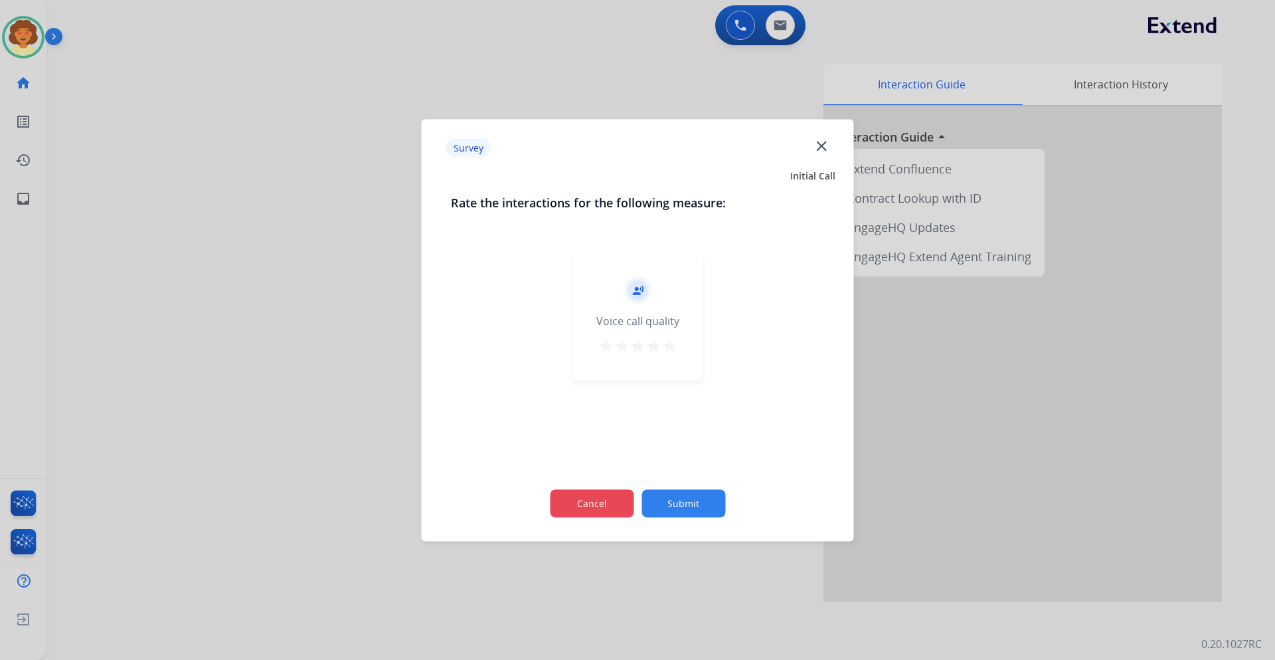
click at [606, 509] on button "Cancel" at bounding box center [592, 503] width 84 height 28
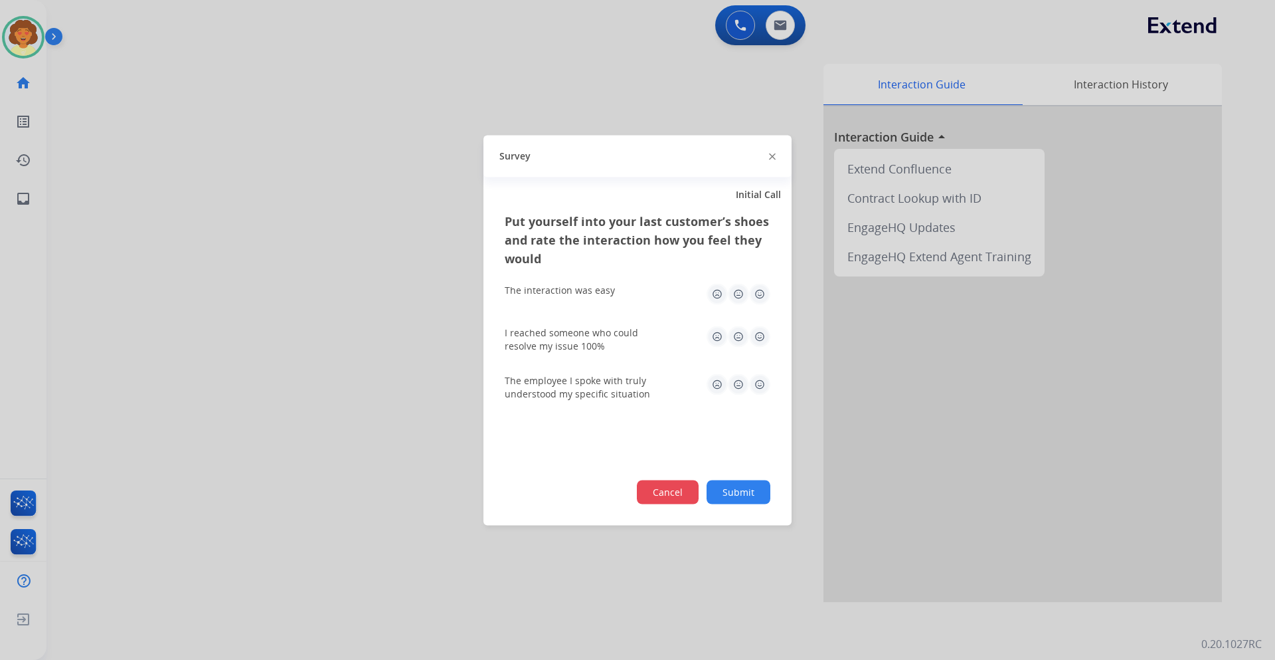
click at [678, 495] on button "Cancel" at bounding box center [668, 492] width 62 height 24
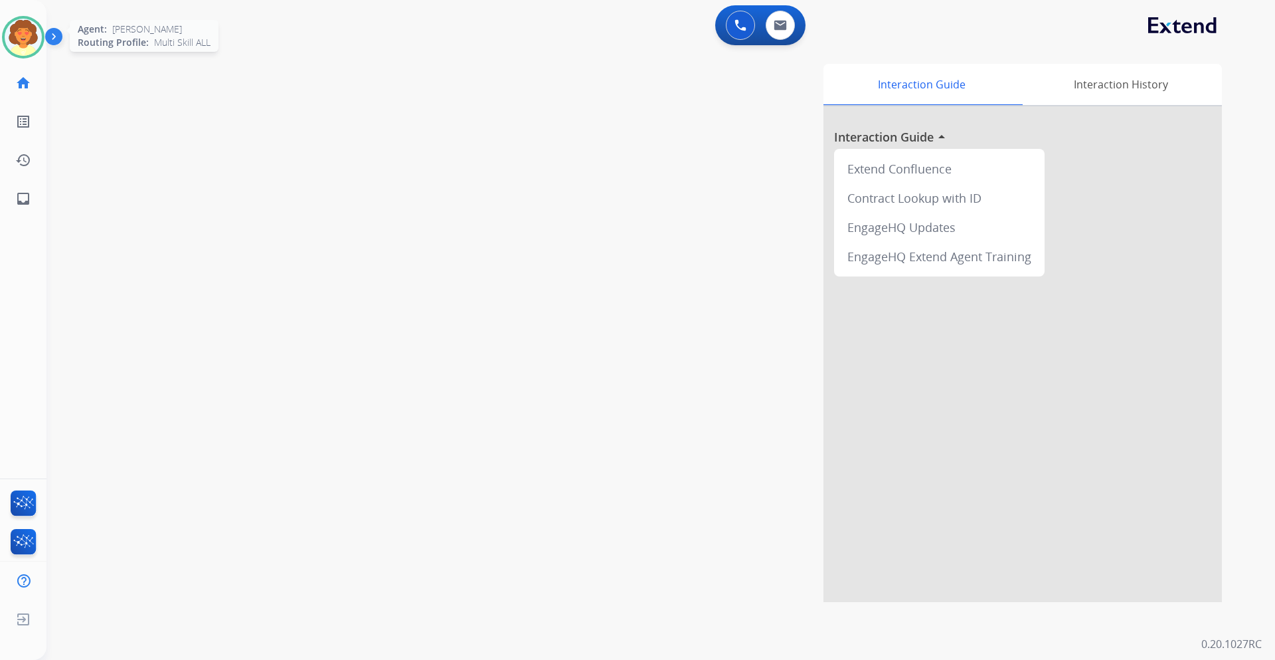
click at [33, 36] on img at bounding box center [23, 37] width 37 height 37
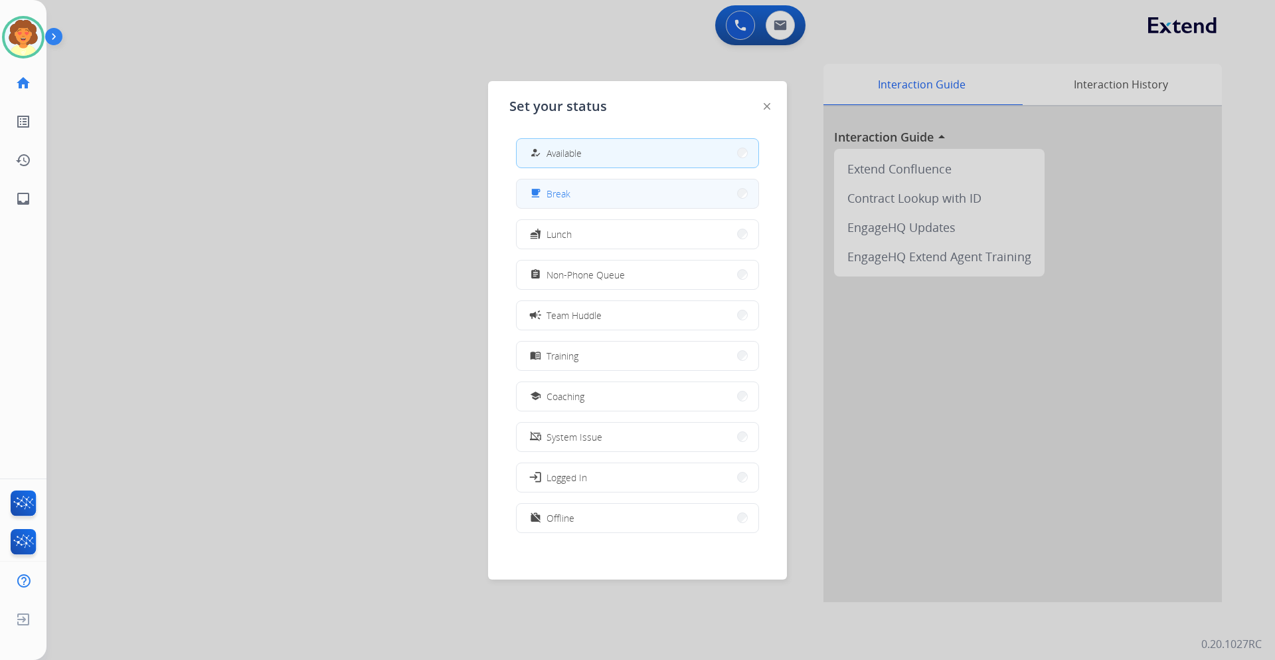
click at [590, 195] on button "free_breakfast Break" at bounding box center [638, 193] width 242 height 29
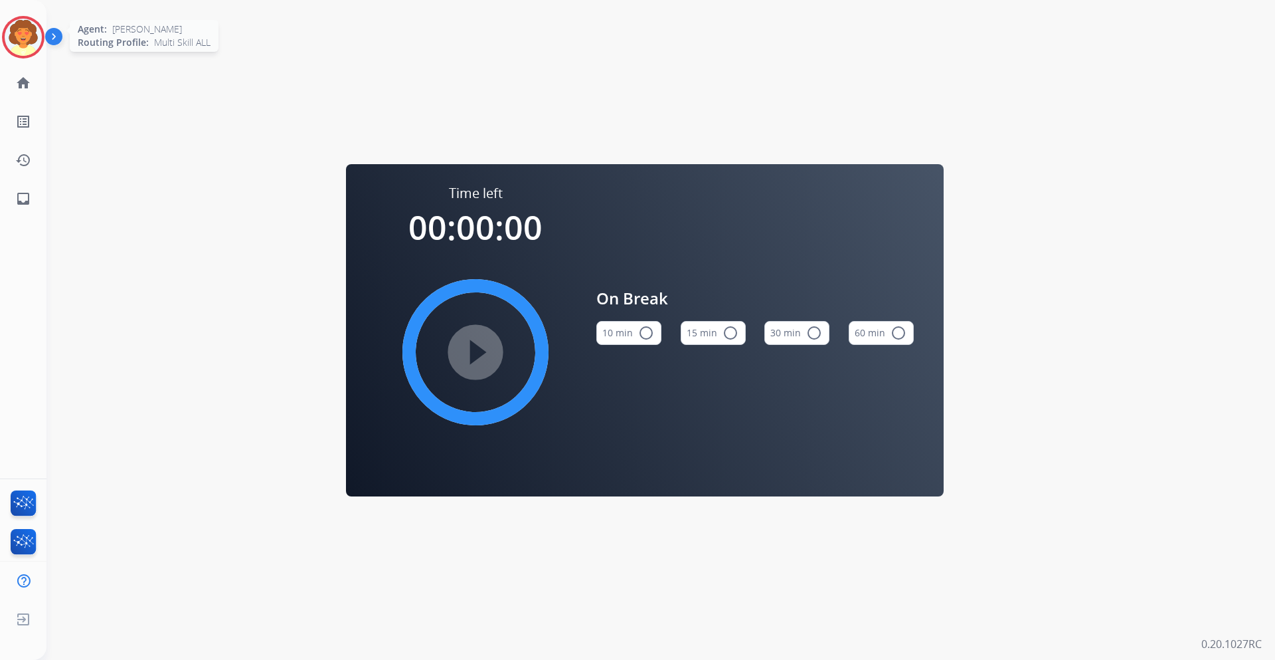
click at [32, 36] on img at bounding box center [23, 37] width 37 height 37
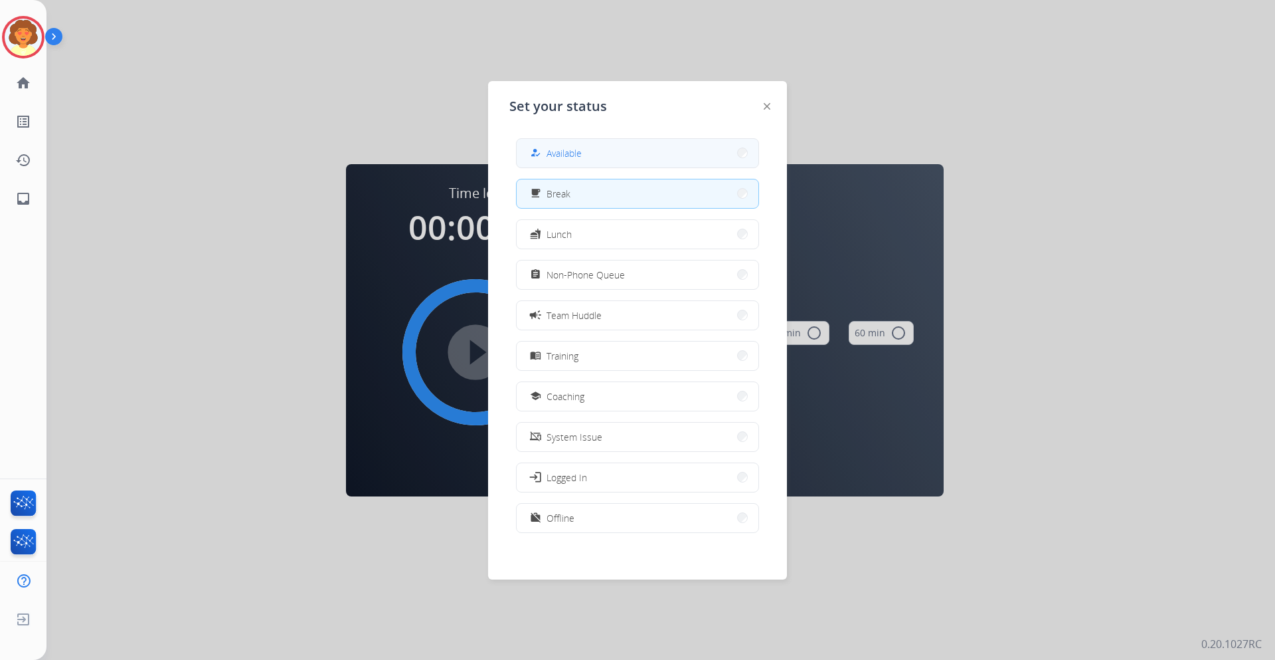
click at [674, 163] on button "how_to_reg Available" at bounding box center [638, 153] width 242 height 29
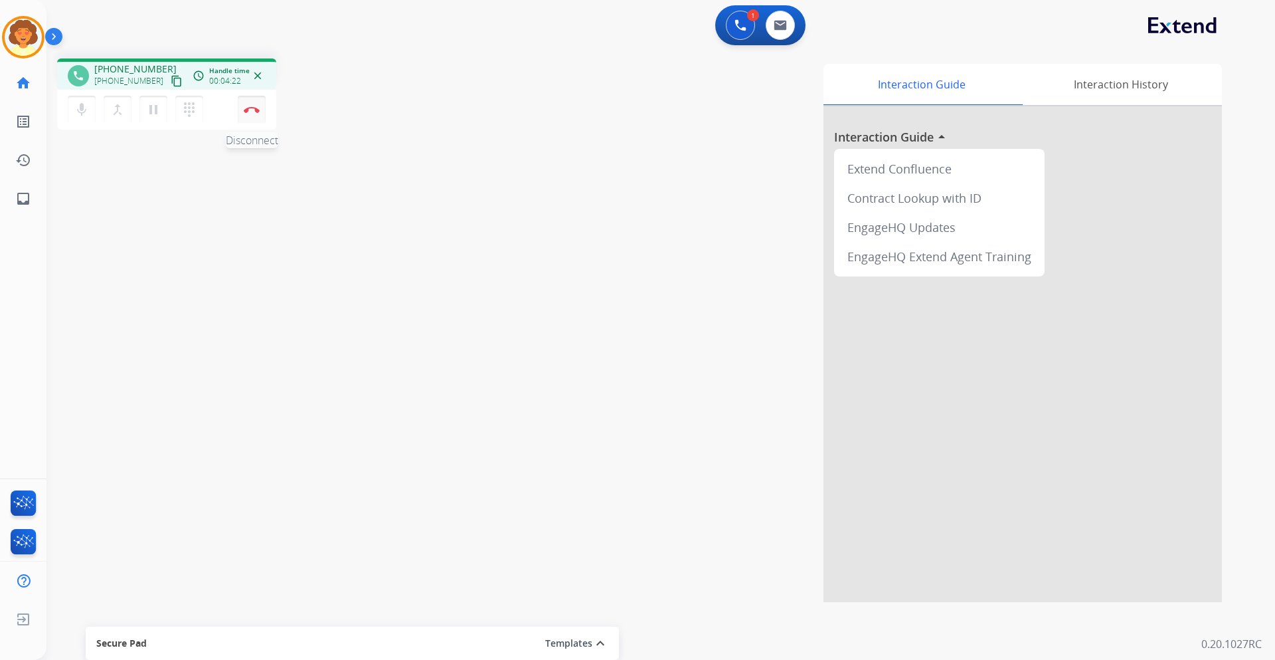
click at [258, 114] on button "Disconnect" at bounding box center [252, 110] width 28 height 28
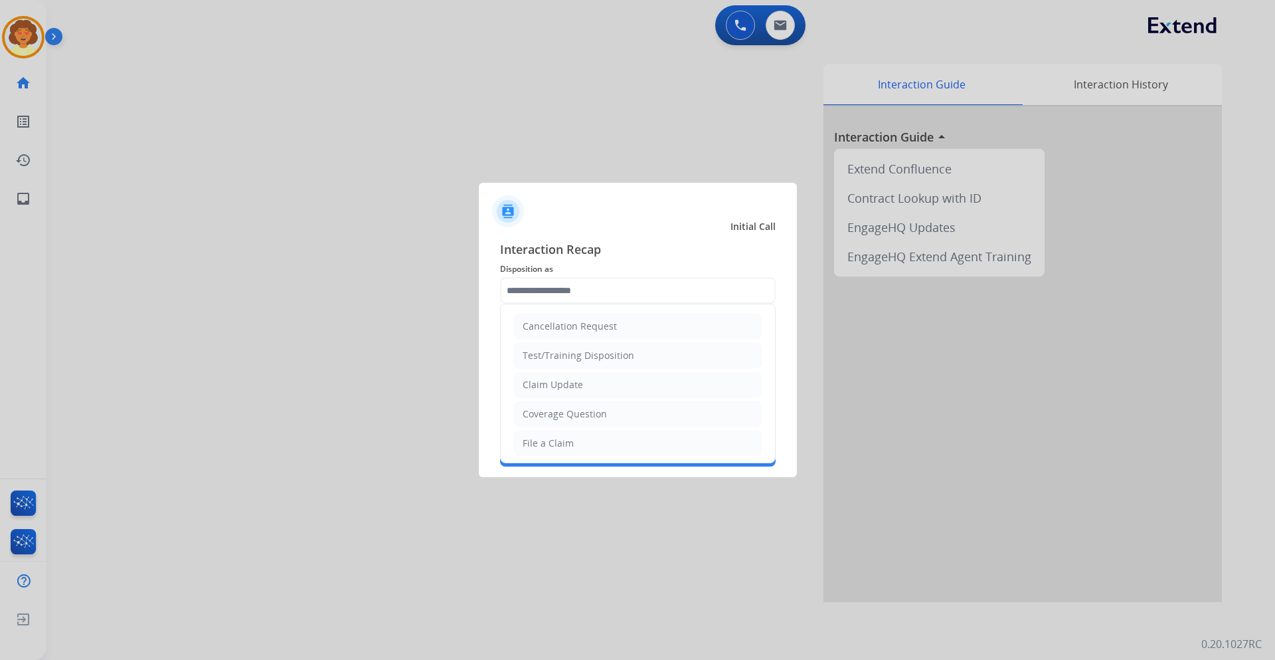
click at [582, 284] on input "text" at bounding box center [638, 290] width 276 height 27
click at [554, 440] on div "File a Claim" at bounding box center [548, 442] width 51 height 13
type input "**********"
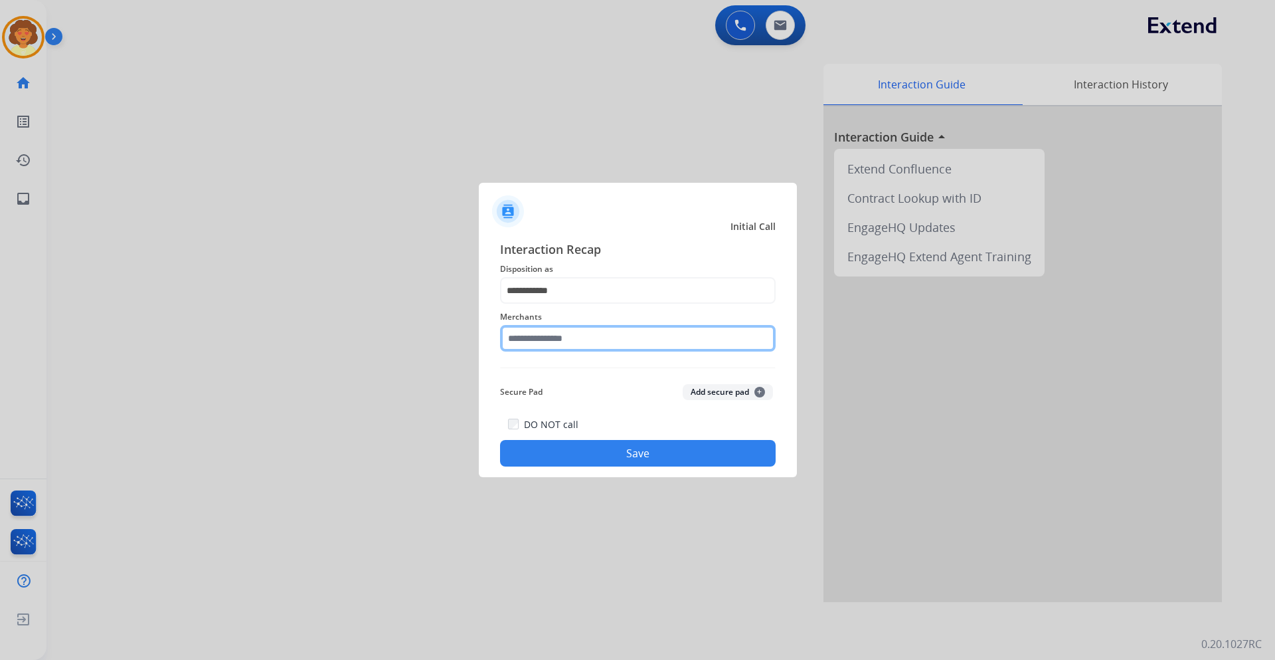
click at [557, 337] on input "text" at bounding box center [638, 338] width 276 height 27
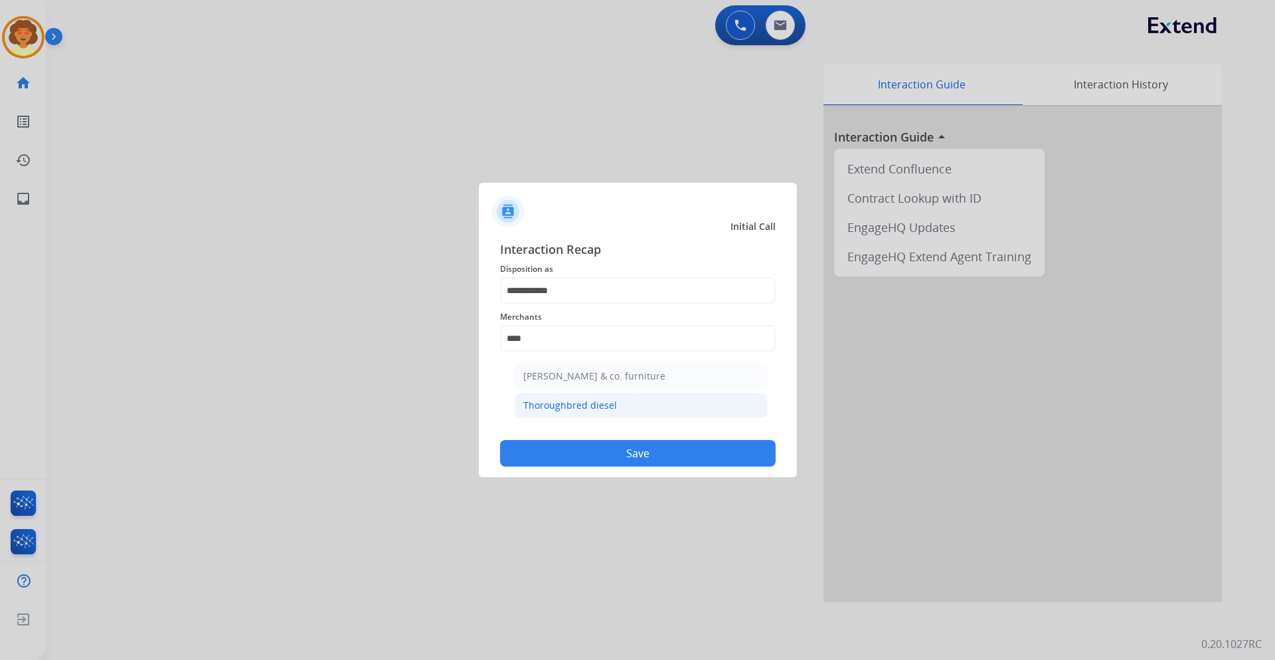
click at [604, 403] on div "Thoroughbred diesel" at bounding box center [570, 405] width 94 height 13
type input "**********"
click at [610, 450] on button "Save" at bounding box center [638, 453] width 276 height 27
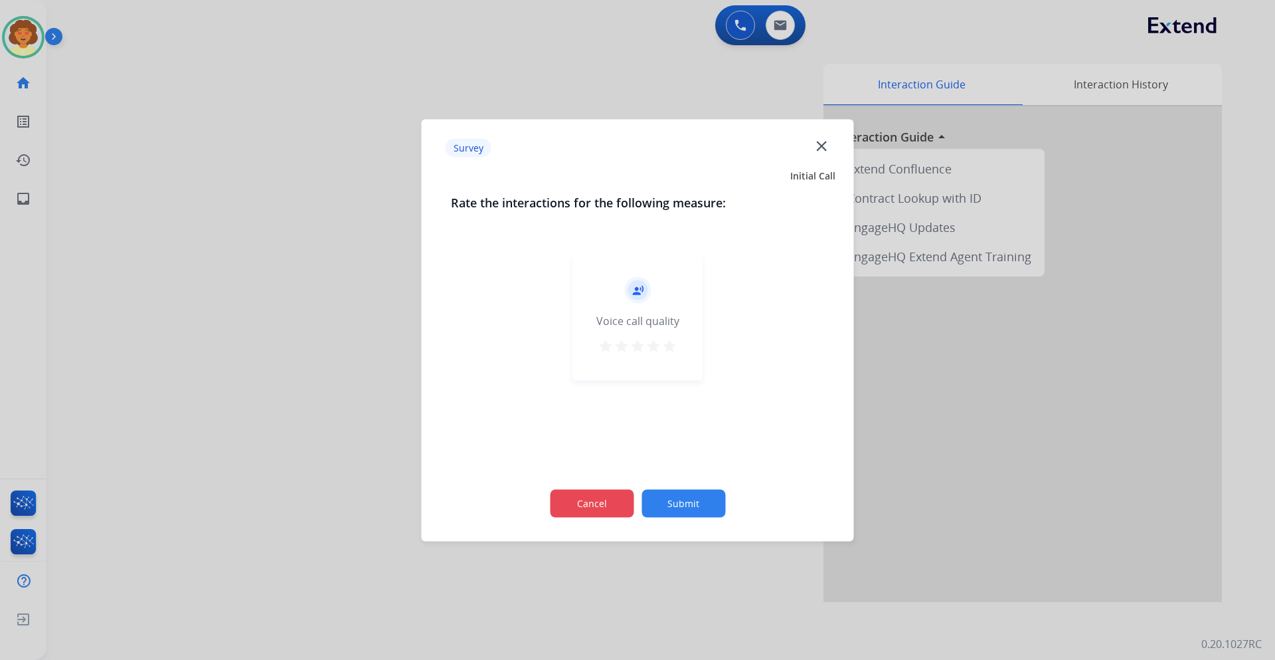
click at [586, 508] on button "Cancel" at bounding box center [592, 503] width 84 height 28
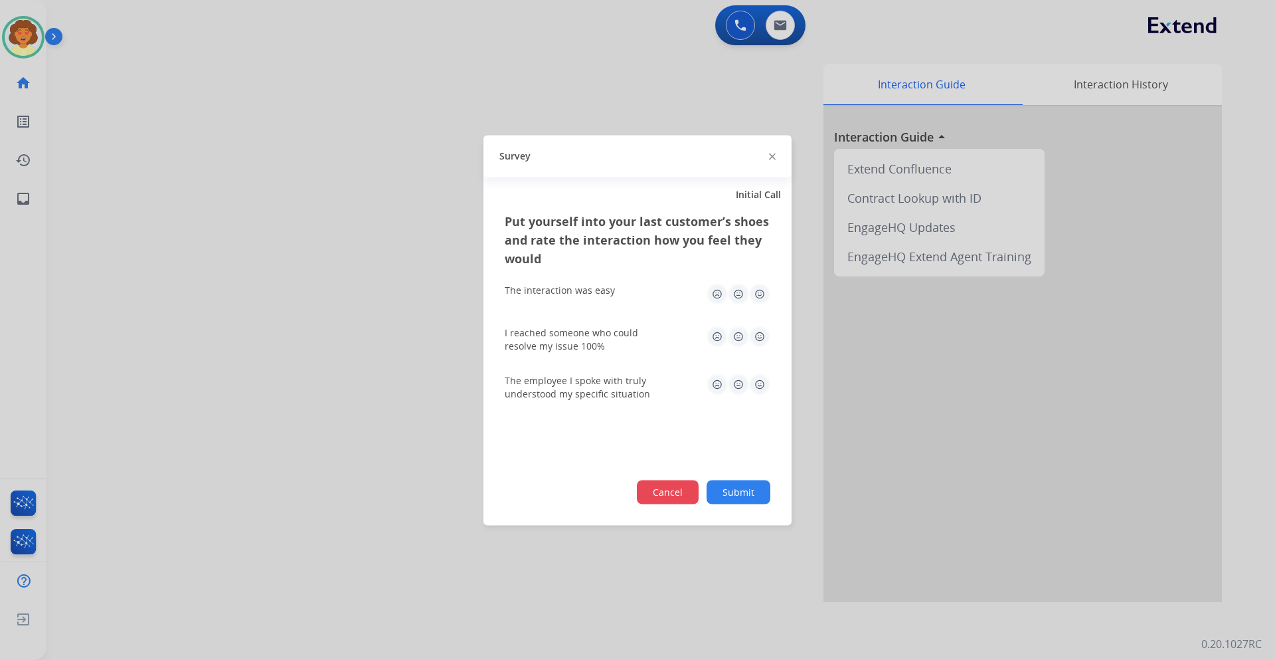
click at [664, 492] on button "Cancel" at bounding box center [668, 492] width 62 height 24
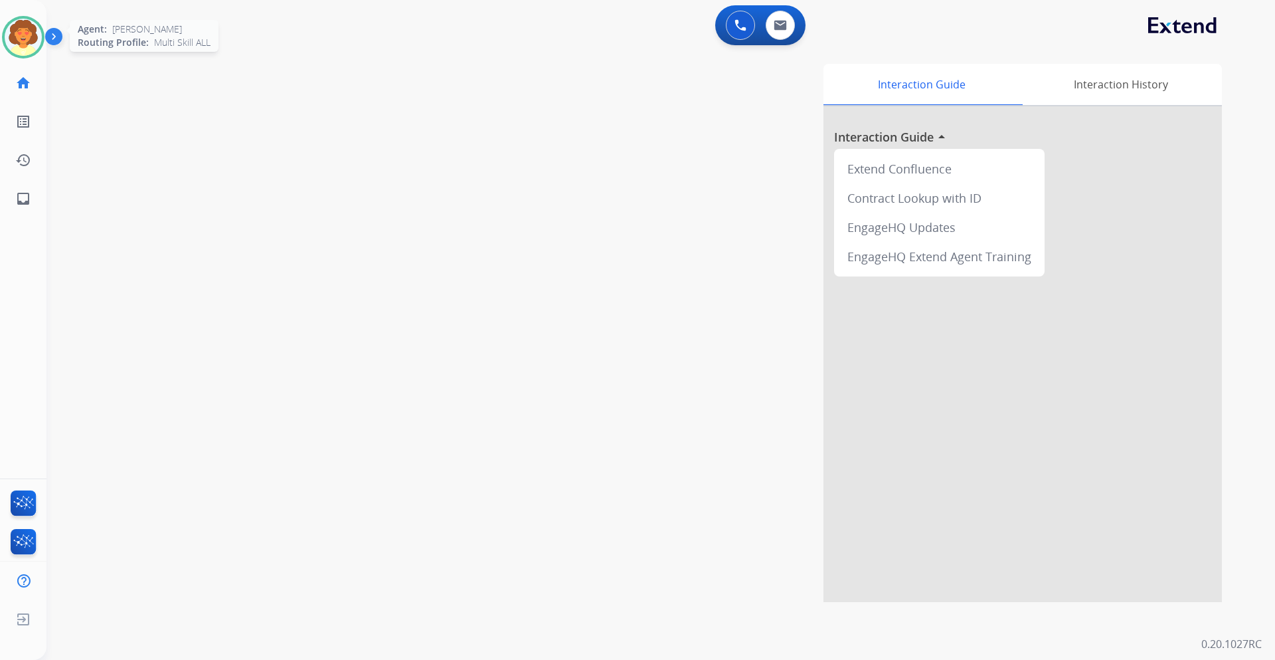
click at [16, 29] on img at bounding box center [23, 37] width 37 height 37
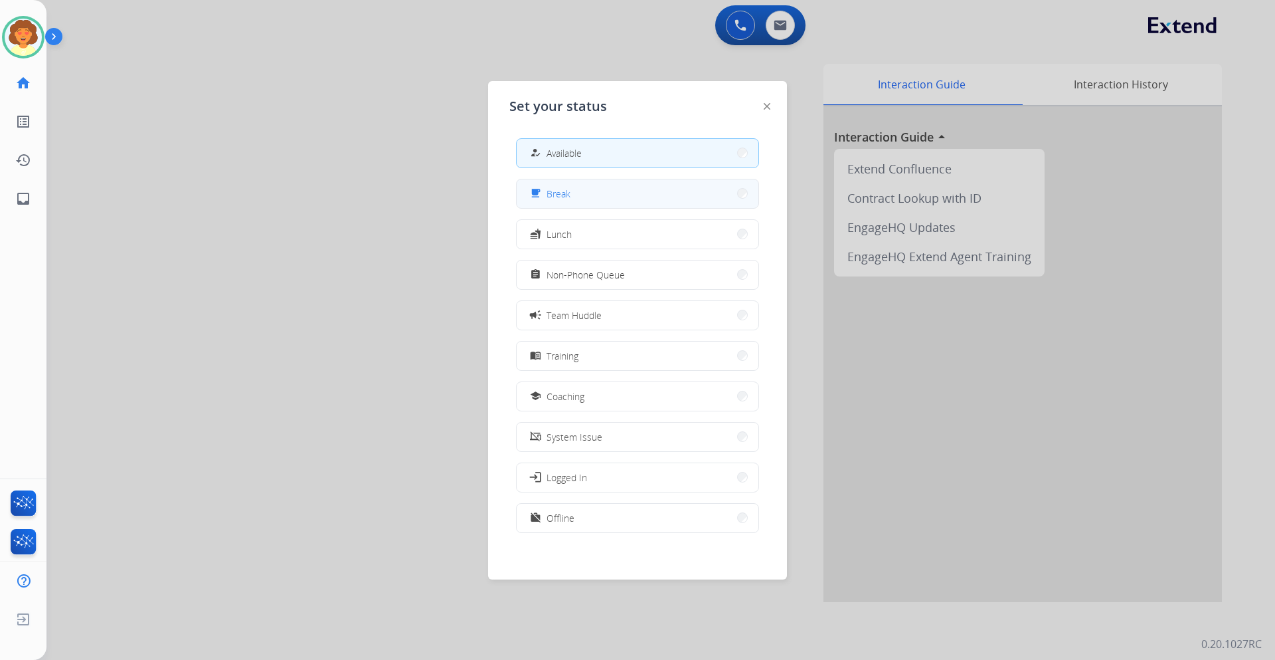
click at [561, 195] on span "Break" at bounding box center [559, 194] width 24 height 14
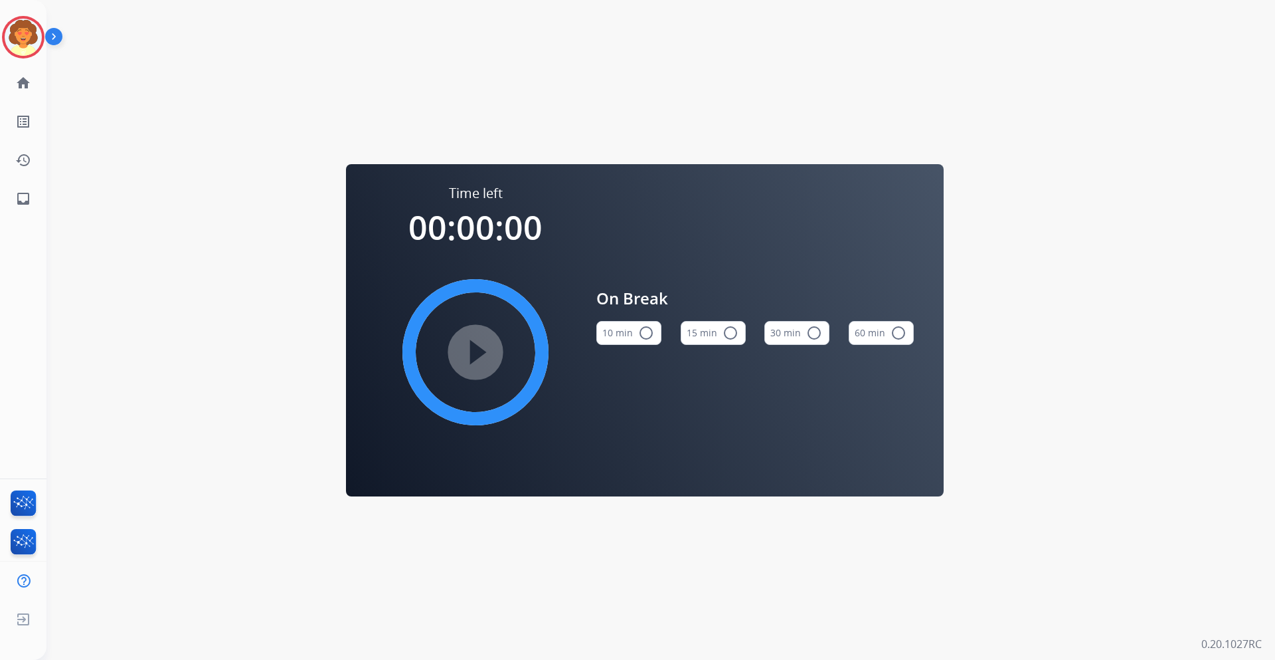
click at [707, 334] on button "15 min radio_button_unchecked" at bounding box center [713, 333] width 65 height 24
click at [32, 36] on img at bounding box center [23, 37] width 37 height 37
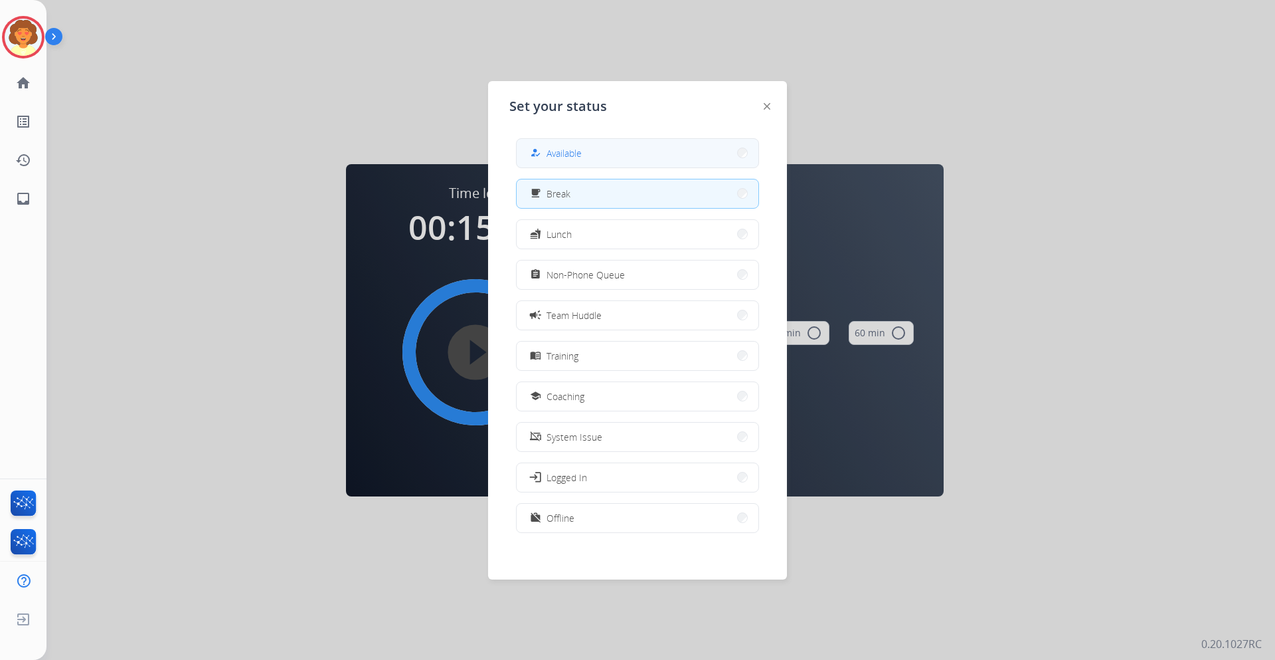
click at [563, 149] on span "Available" at bounding box center [564, 153] width 35 height 14
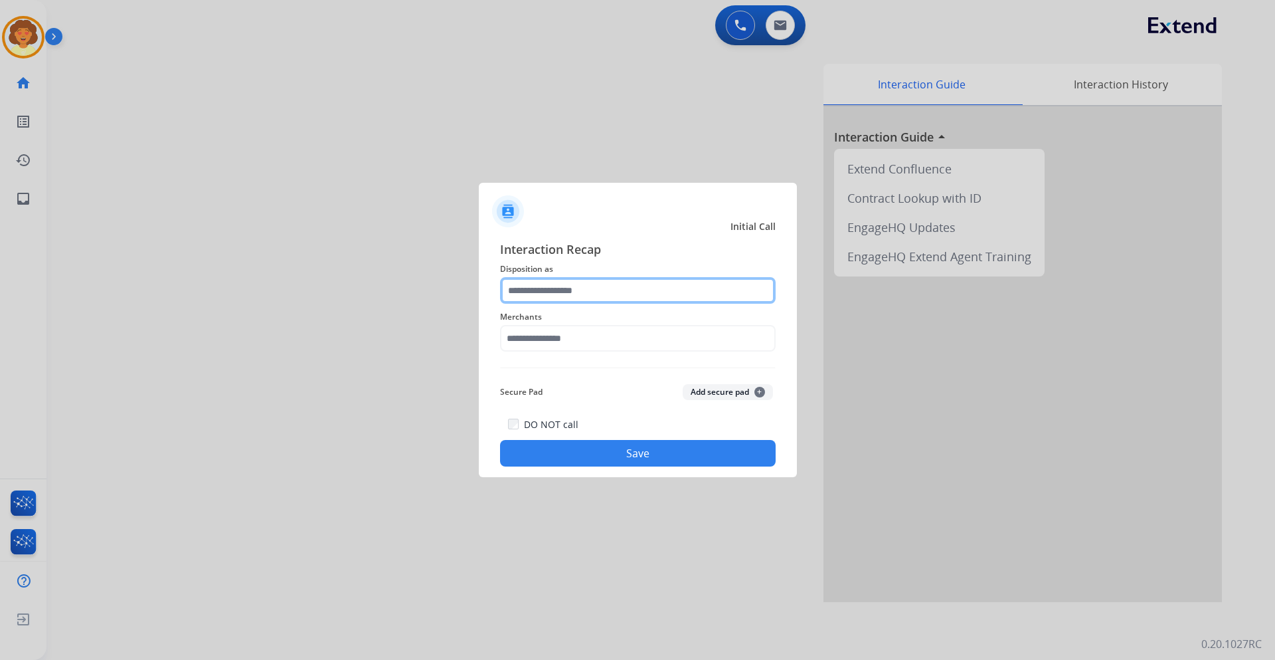
click at [553, 288] on input "text" at bounding box center [638, 290] width 276 height 27
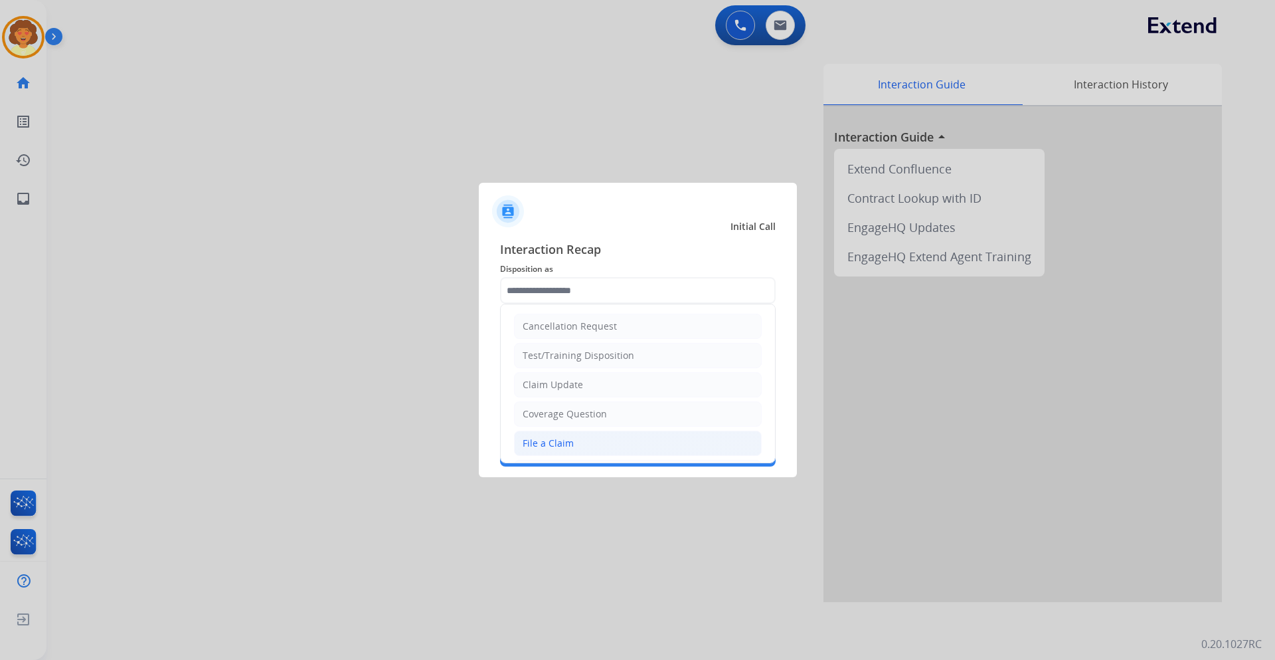
click at [588, 440] on li "File a Claim" at bounding box center [638, 442] width 248 height 25
type input "**********"
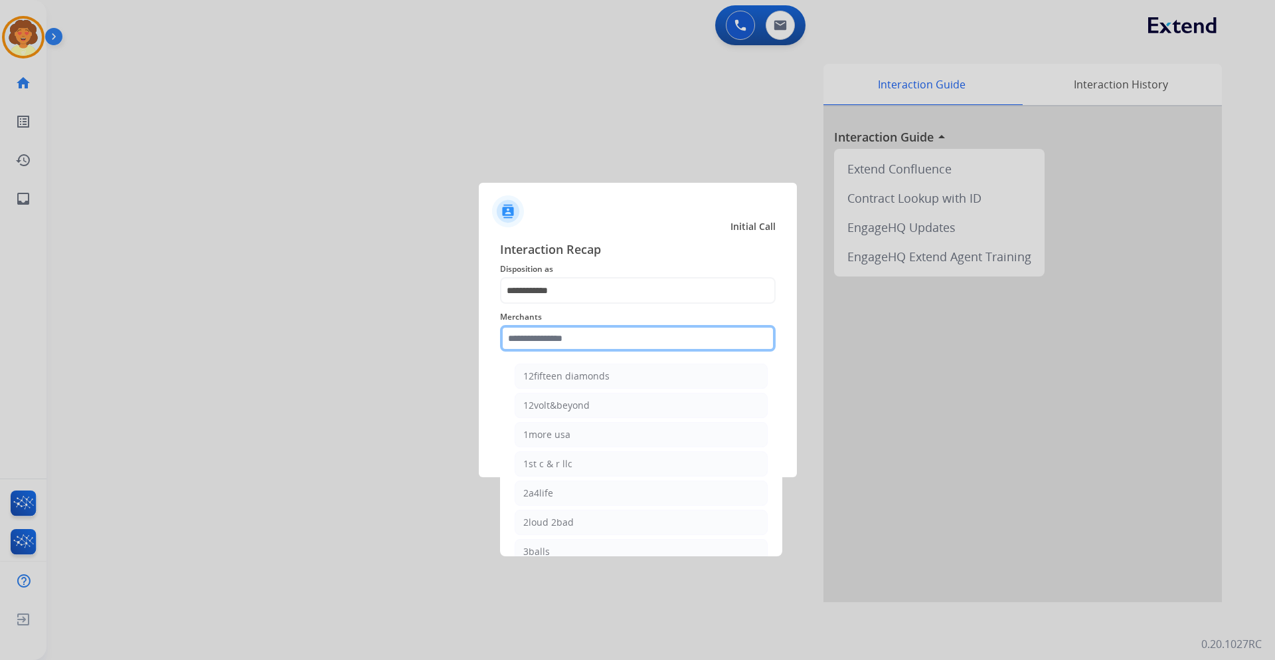
click at [539, 341] on input "text" at bounding box center [638, 338] width 276 height 27
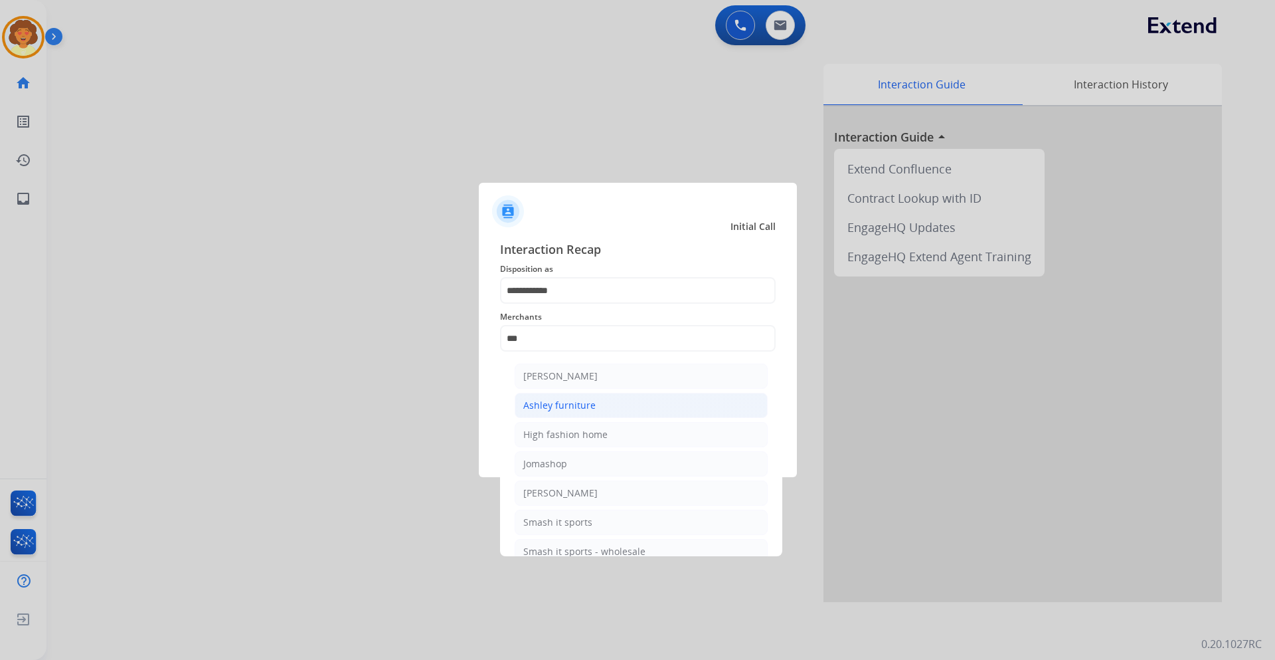
click at [549, 405] on div "Ashley furniture" at bounding box center [559, 405] width 72 height 13
type input "**********"
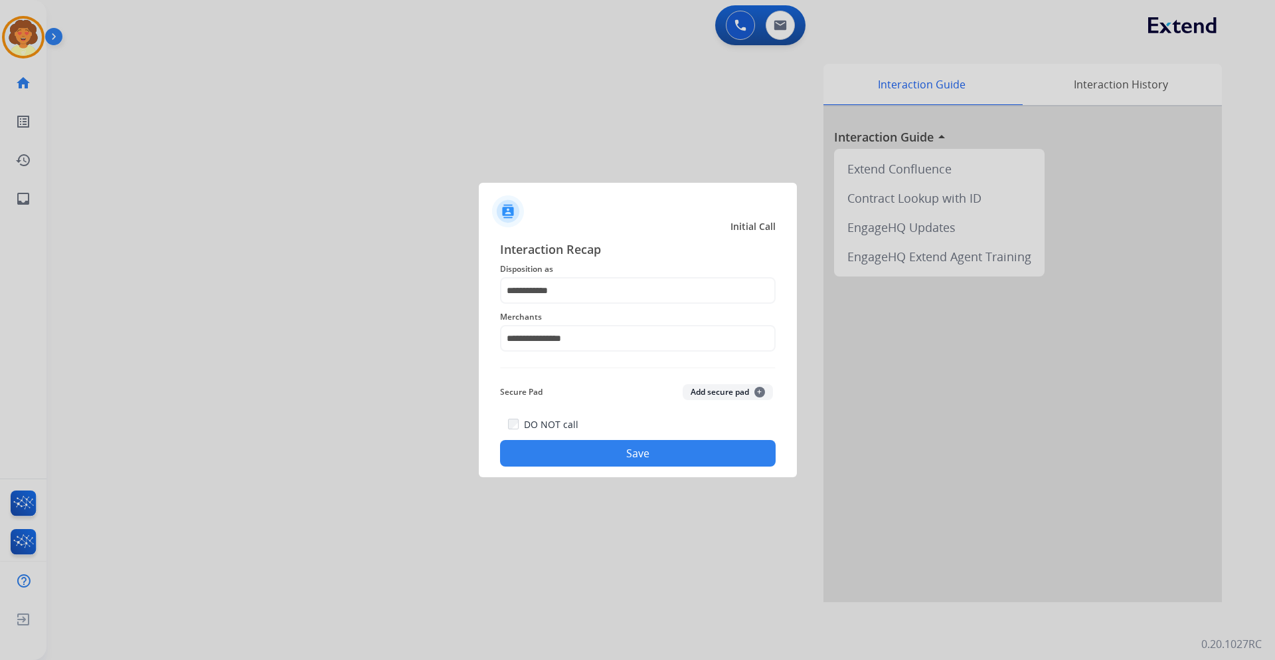
click at [591, 452] on button "Save" at bounding box center [638, 453] width 276 height 27
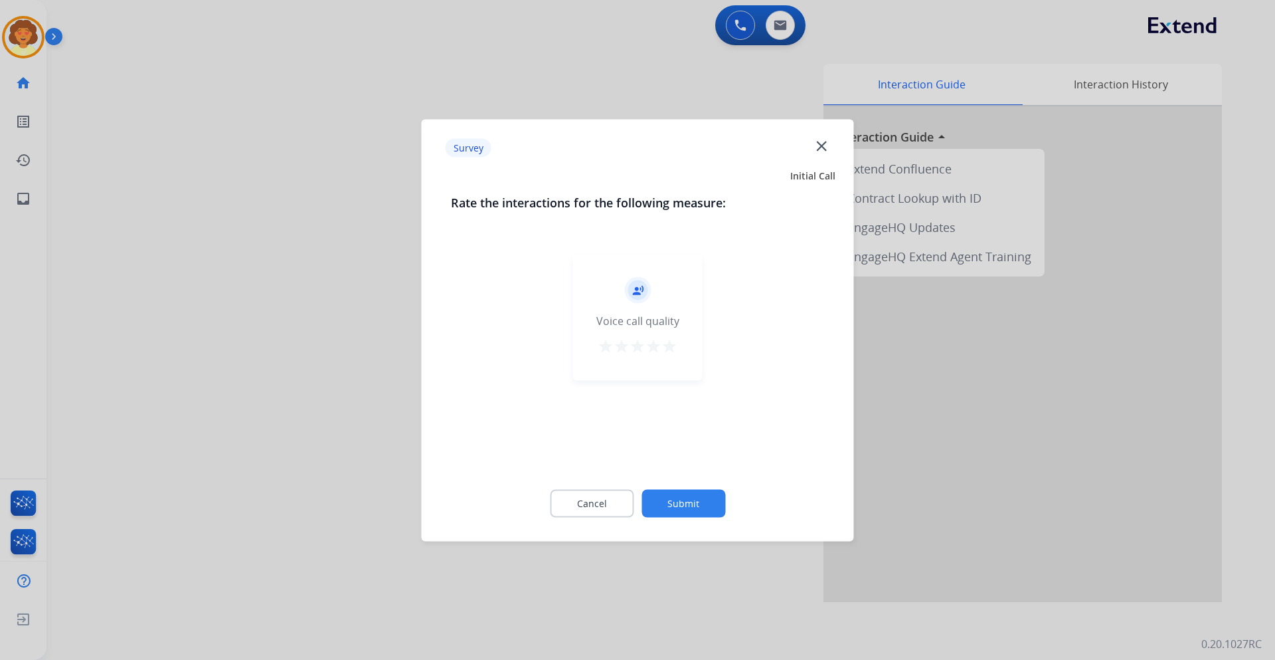
click at [668, 502] on button "Submit" at bounding box center [684, 503] width 84 height 28
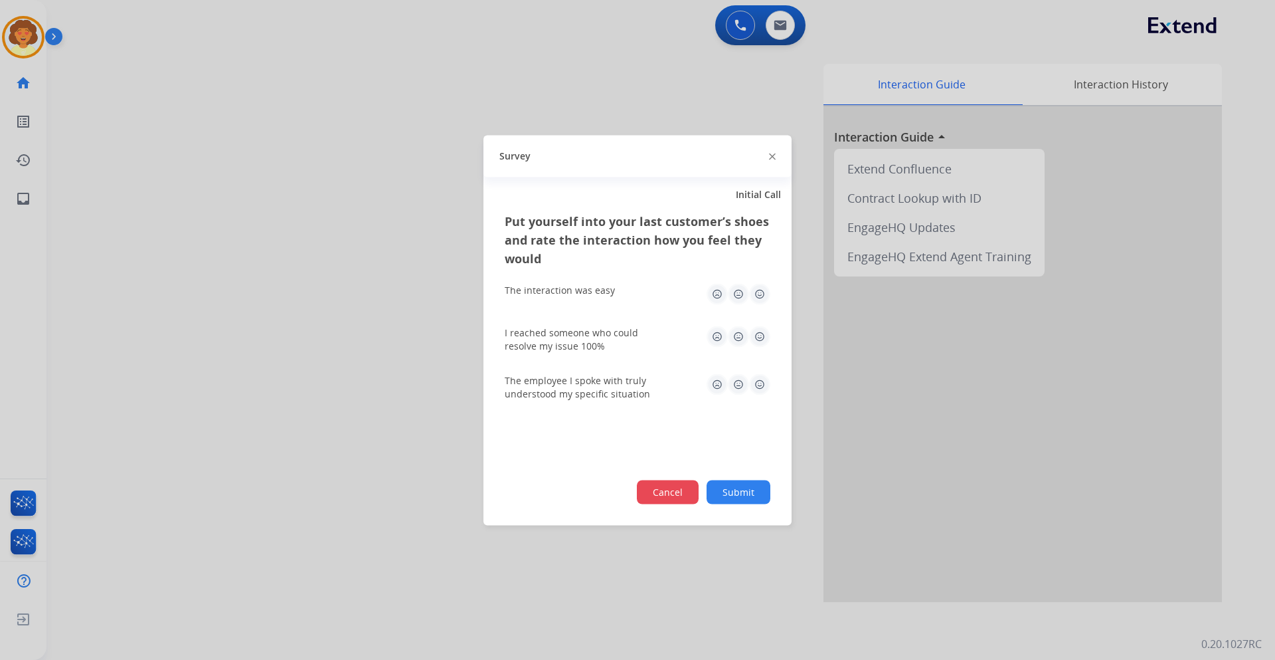
click at [684, 496] on button "Cancel" at bounding box center [668, 492] width 62 height 24
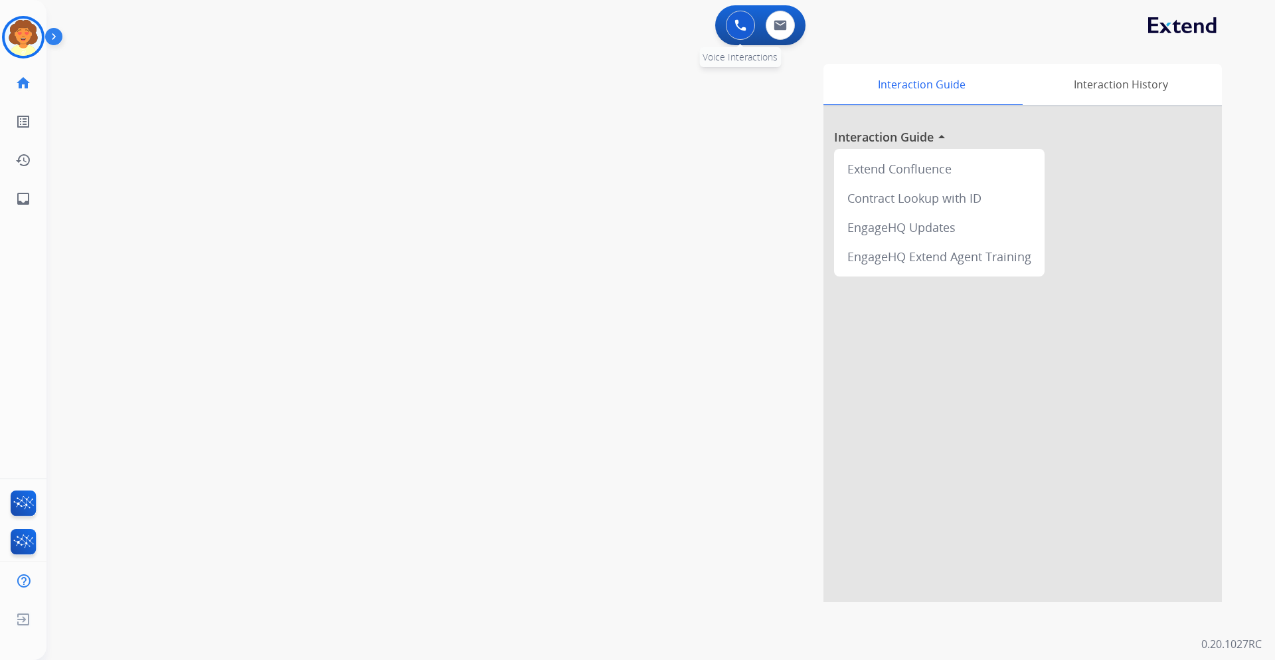
click at [739, 20] on img at bounding box center [741, 25] width 12 height 12
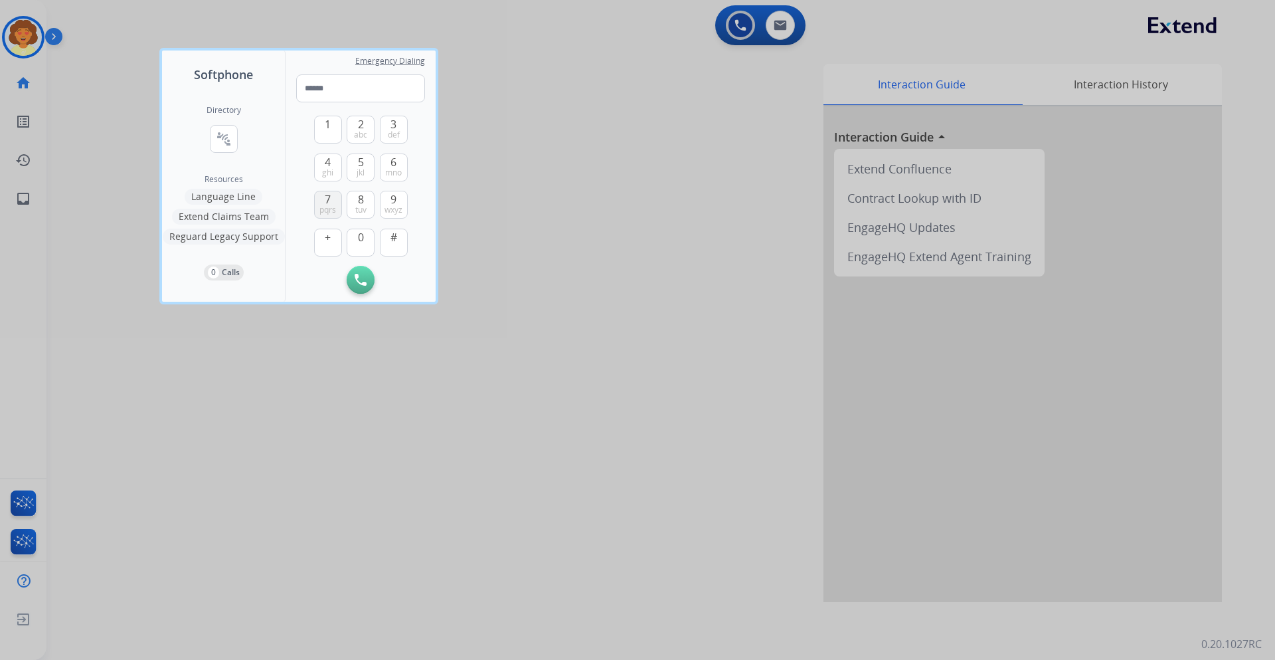
click at [323, 206] on span "pqrs" at bounding box center [328, 210] width 17 height 11
click at [325, 124] on span "1" at bounding box center [328, 124] width 6 height 16
click at [395, 124] on span "3" at bounding box center [394, 124] width 6 height 16
click at [395, 202] on span "9" at bounding box center [394, 199] width 6 height 16
click at [327, 157] on span "4" at bounding box center [328, 162] width 6 height 16
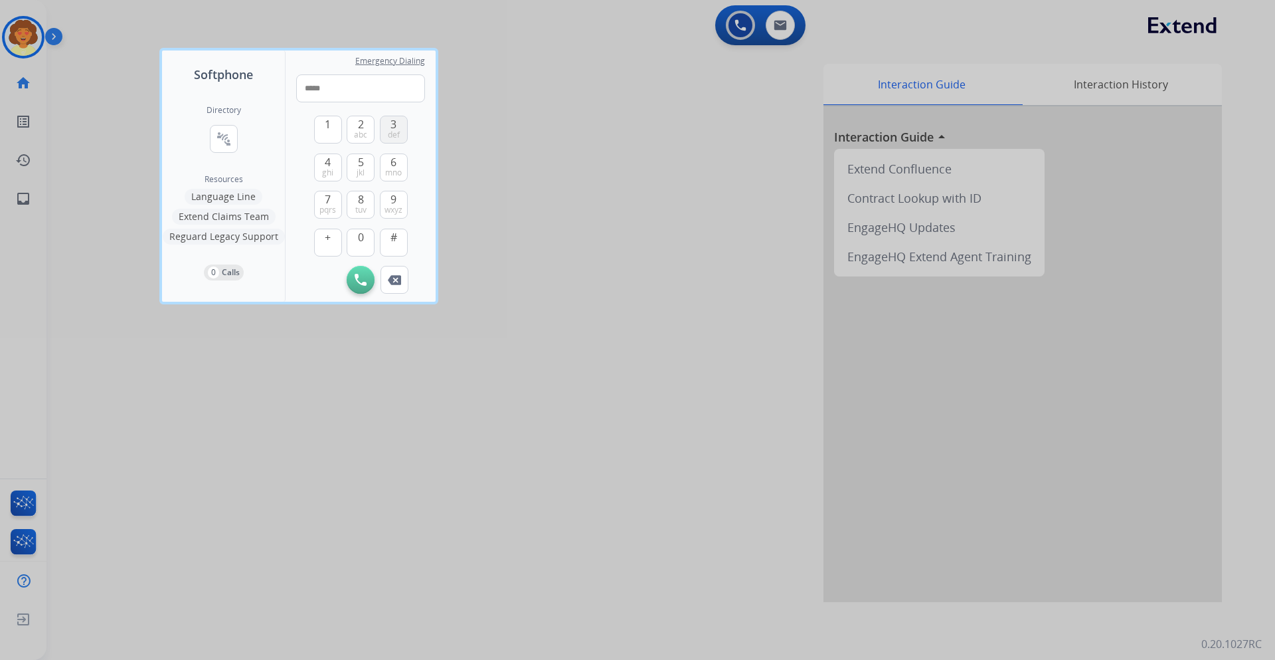
click at [392, 132] on span "def" at bounding box center [394, 135] width 12 height 11
click at [328, 205] on span "pqrs" at bounding box center [328, 210] width 17 height 11
click at [356, 243] on button "0" at bounding box center [361, 243] width 28 height 28
click at [329, 126] on span "1" at bounding box center [328, 124] width 6 height 16
click at [389, 164] on button "6 mno" at bounding box center [394, 167] width 28 height 28
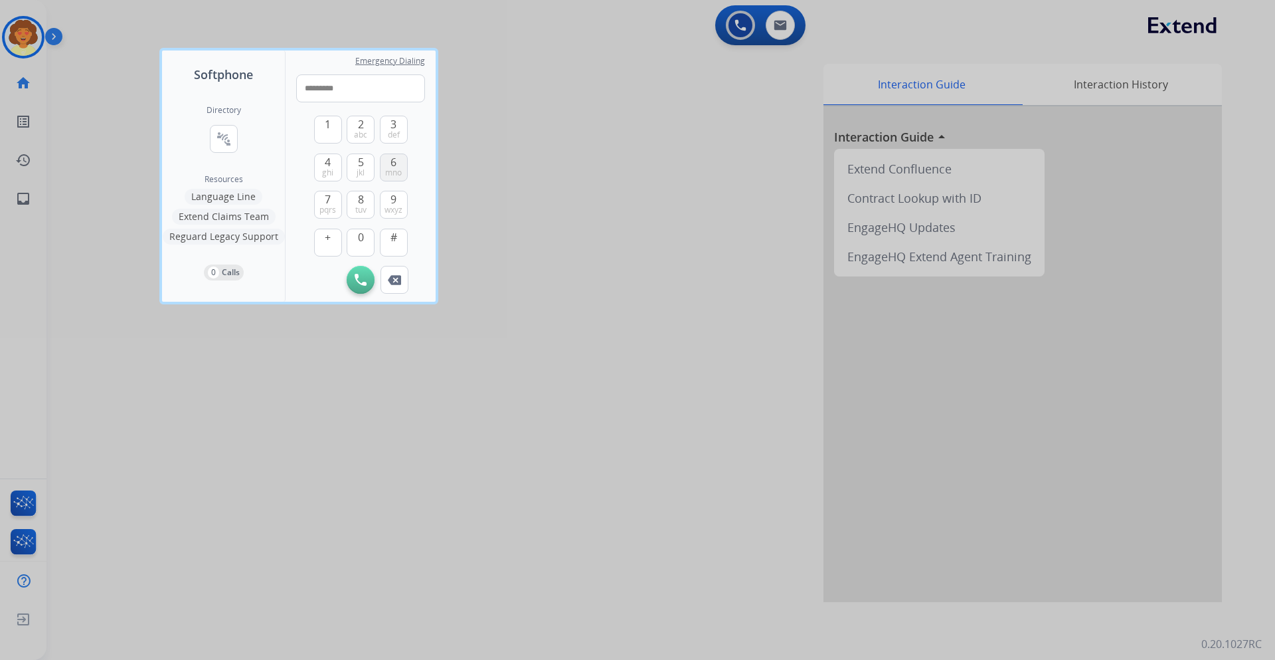
type input "**********"
click at [366, 276] on img at bounding box center [361, 280] width 12 height 12
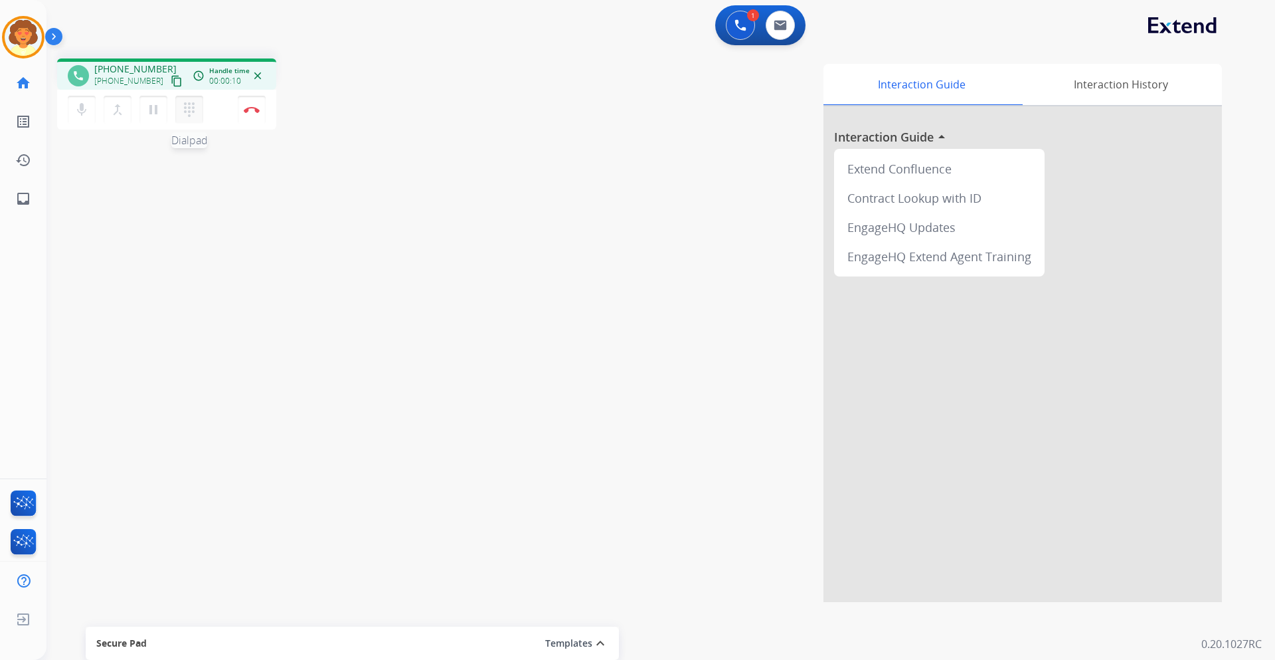
click at [184, 102] on mat-icon "dialpad" at bounding box center [189, 110] width 16 height 16
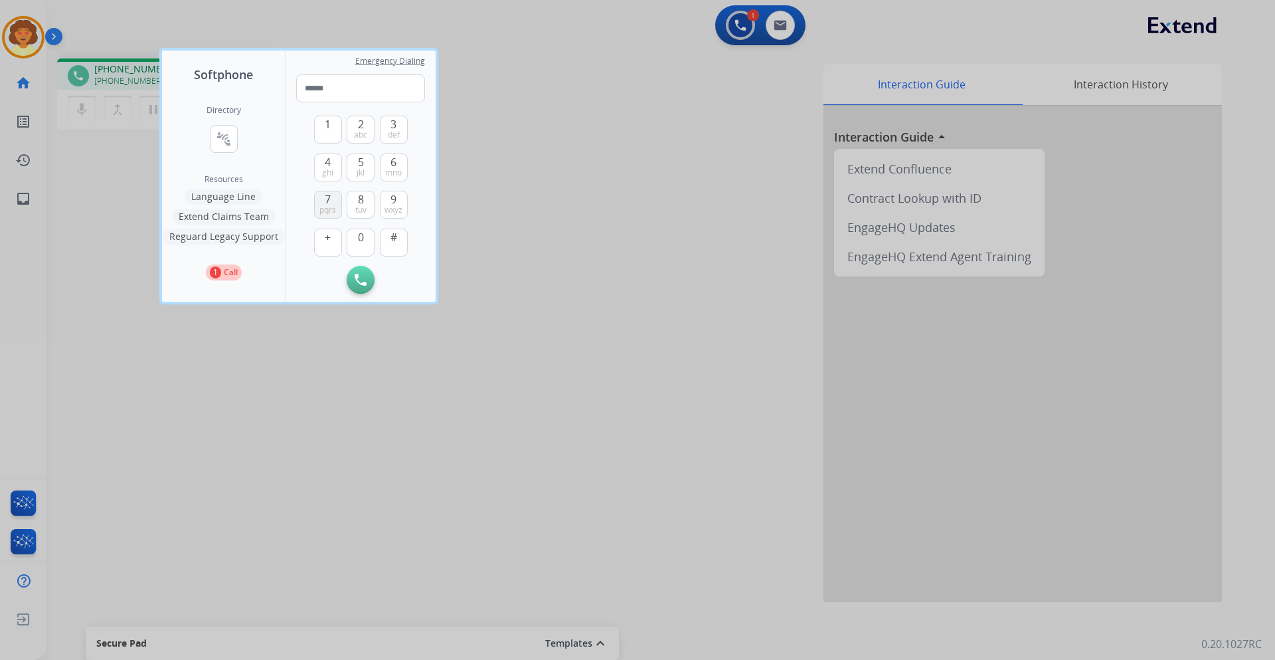
drag, startPoint x: 333, startPoint y: 204, endPoint x: 333, endPoint y: 191, distance: 13.3
click at [333, 200] on button "7 pqrs" at bounding box center [328, 205] width 28 height 28
click at [331, 130] on span "1" at bounding box center [328, 124] width 6 height 16
click at [396, 167] on span "mno" at bounding box center [393, 172] width 17 height 11
type input "***"
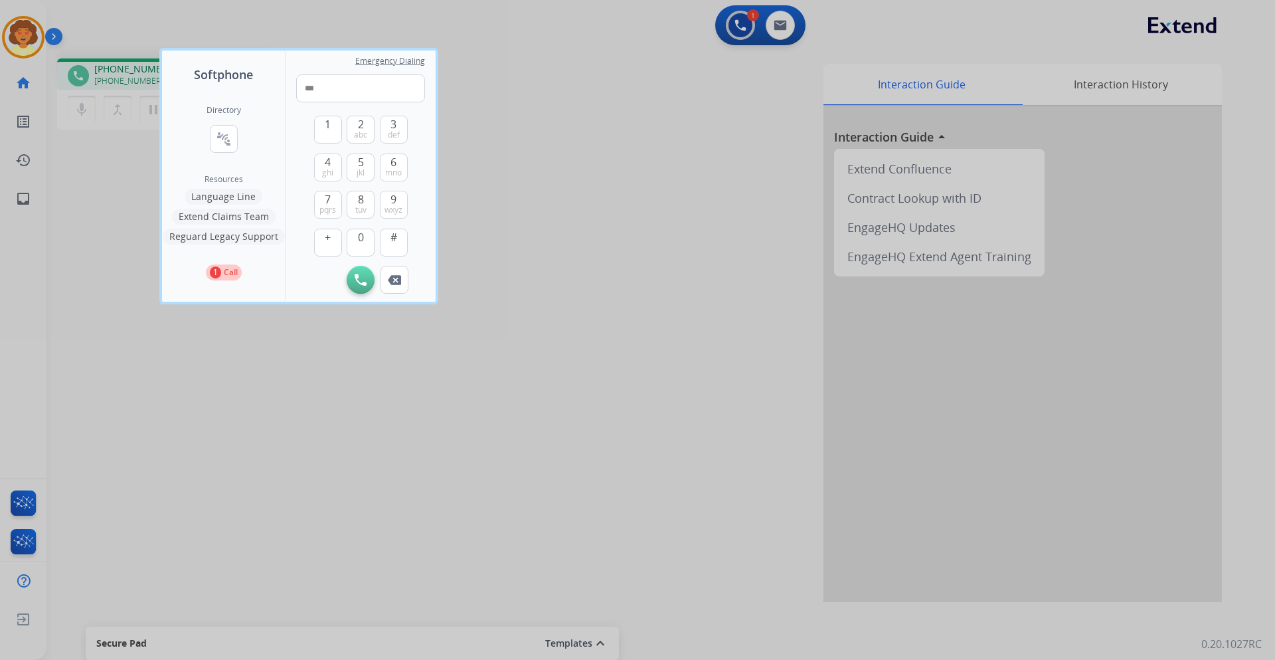
drag, startPoint x: 357, startPoint y: 282, endPoint x: 340, endPoint y: 273, distance: 19.3
click at [357, 282] on img at bounding box center [361, 280] width 12 height 12
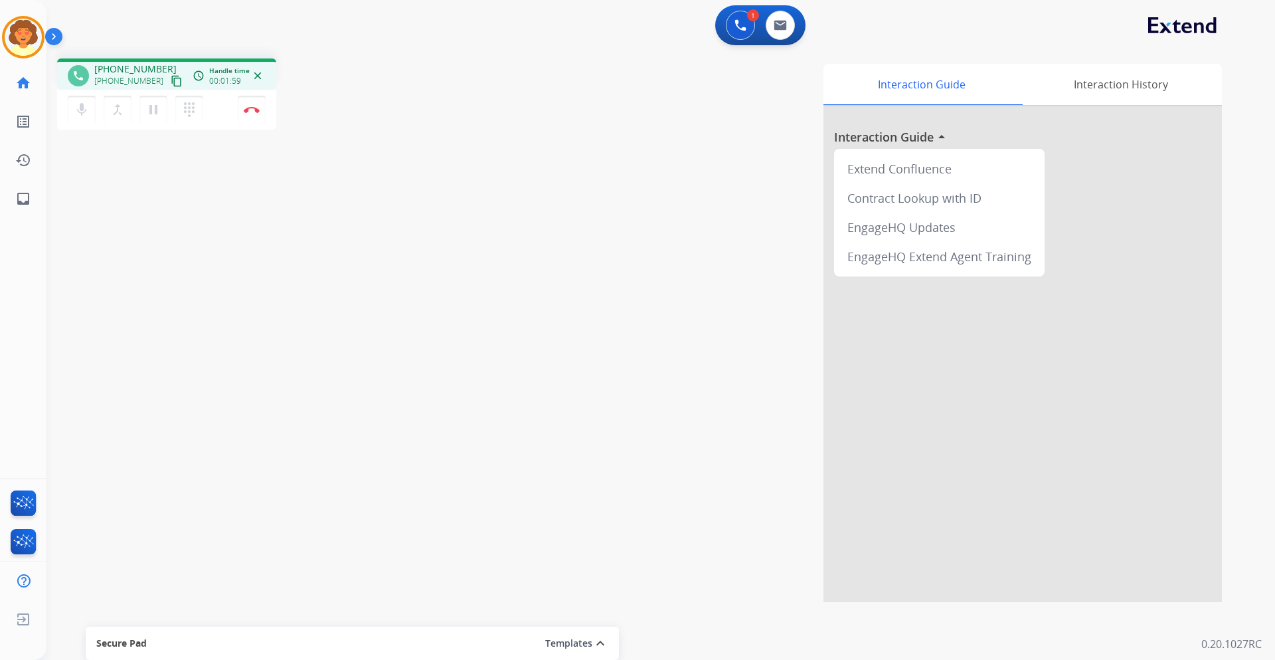
drag, startPoint x: 252, startPoint y: 108, endPoint x: 268, endPoint y: 109, distance: 16.6
click at [252, 108] on img at bounding box center [252, 109] width 16 height 7
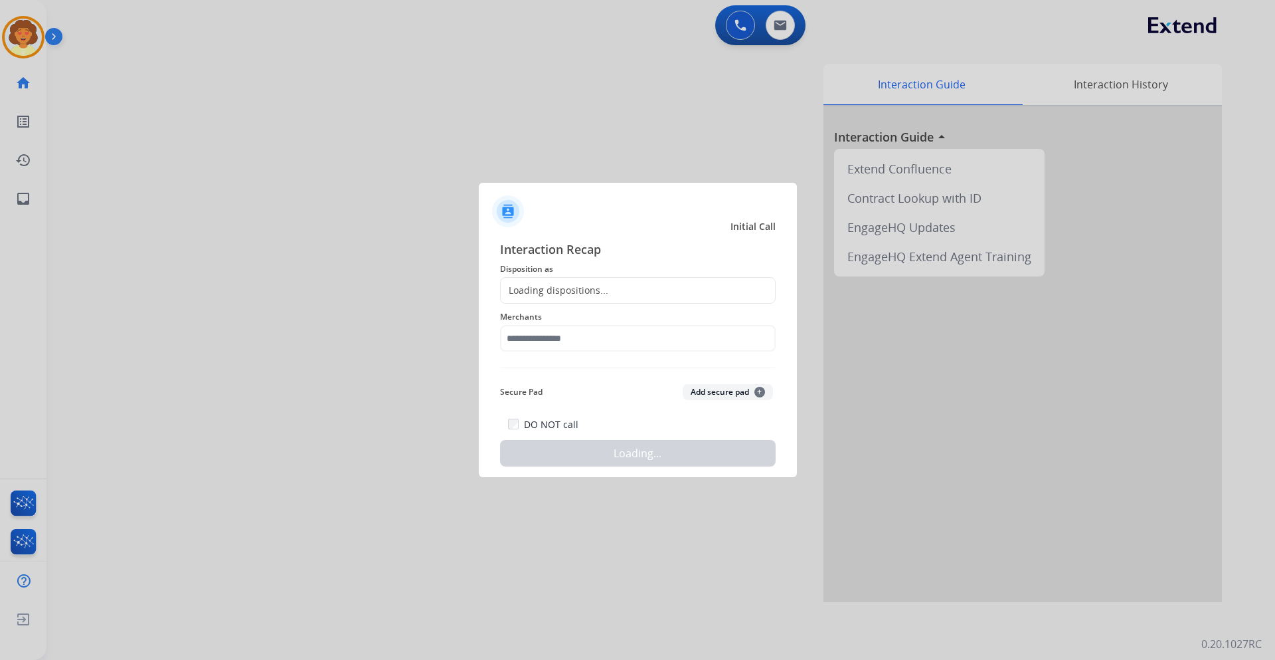
click at [581, 284] on div "Loading dispositions..." at bounding box center [555, 290] width 108 height 13
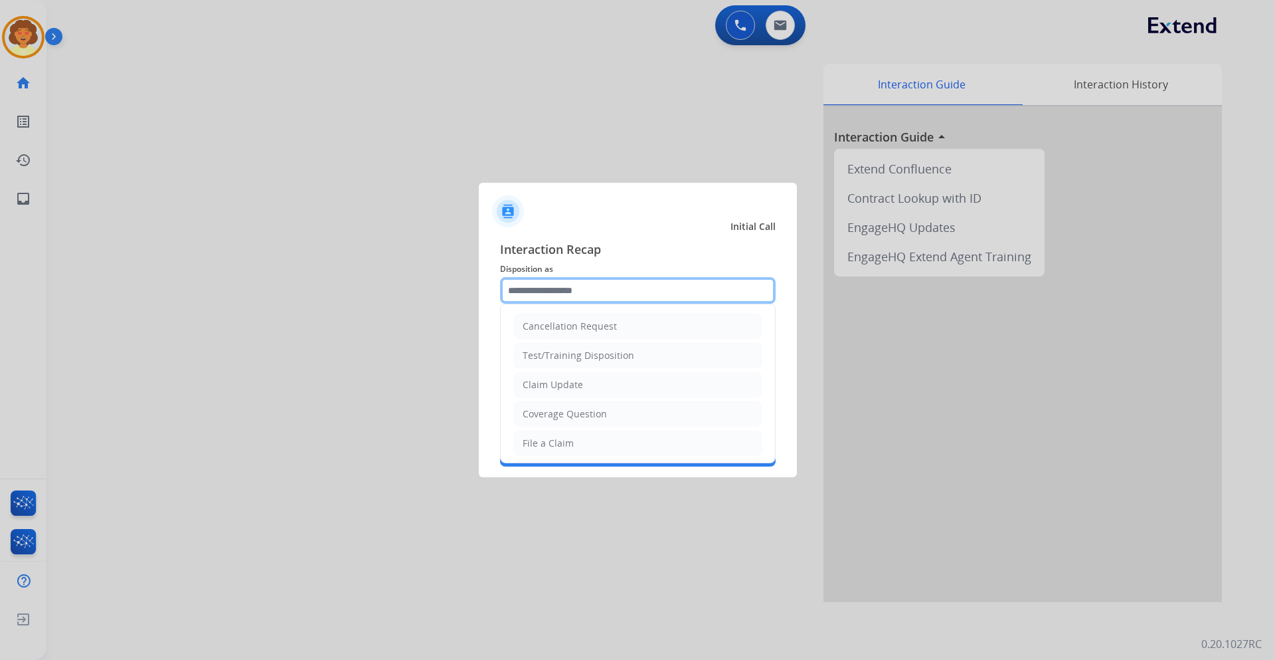
click at [582, 287] on input "text" at bounding box center [638, 290] width 276 height 27
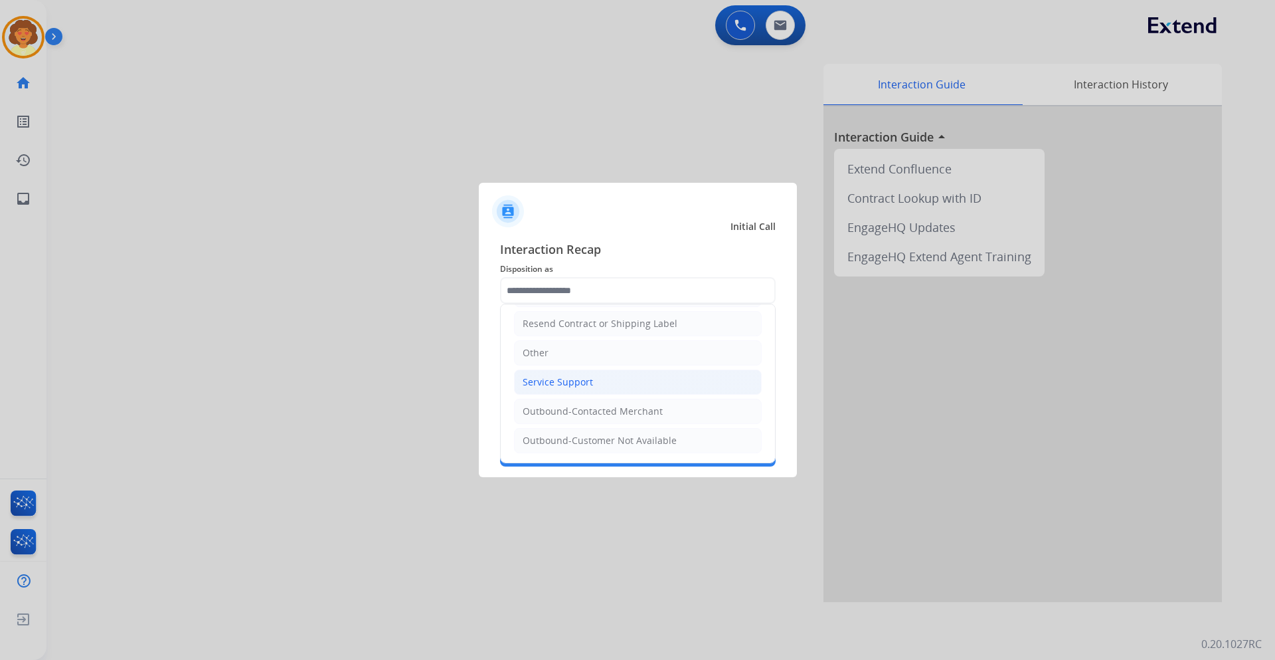
click at [606, 383] on li "Service Support" at bounding box center [638, 381] width 248 height 25
type input "**********"
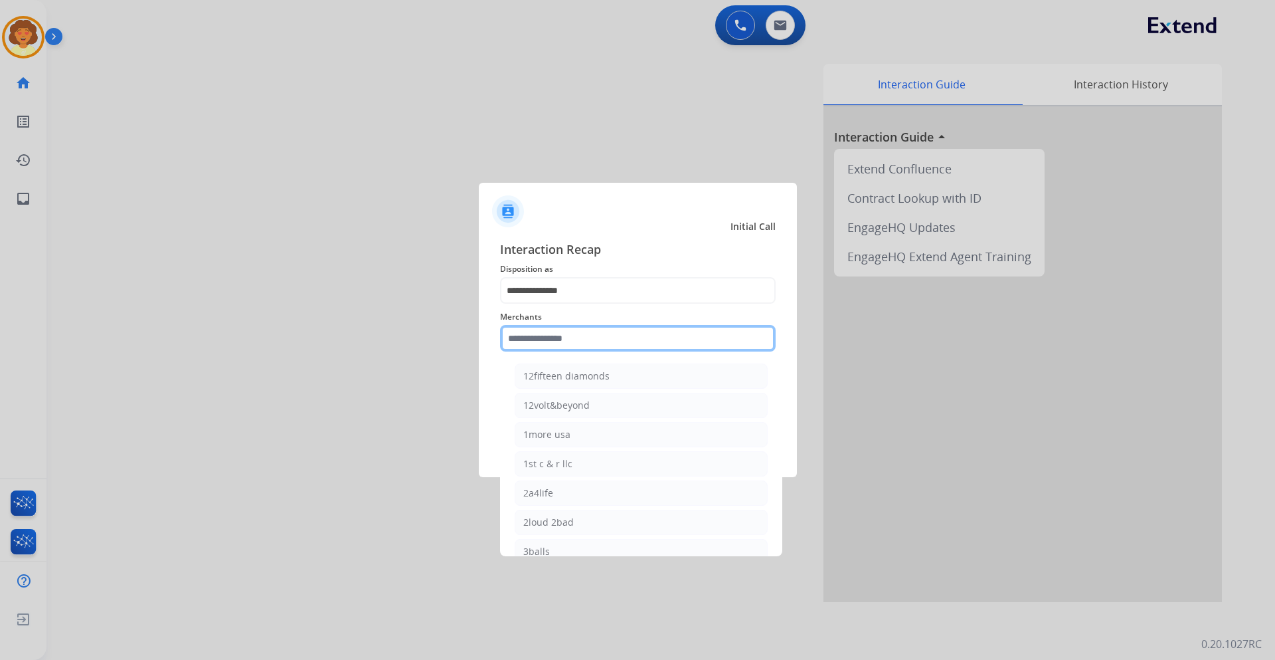
click at [513, 336] on input "text" at bounding box center [638, 338] width 276 height 27
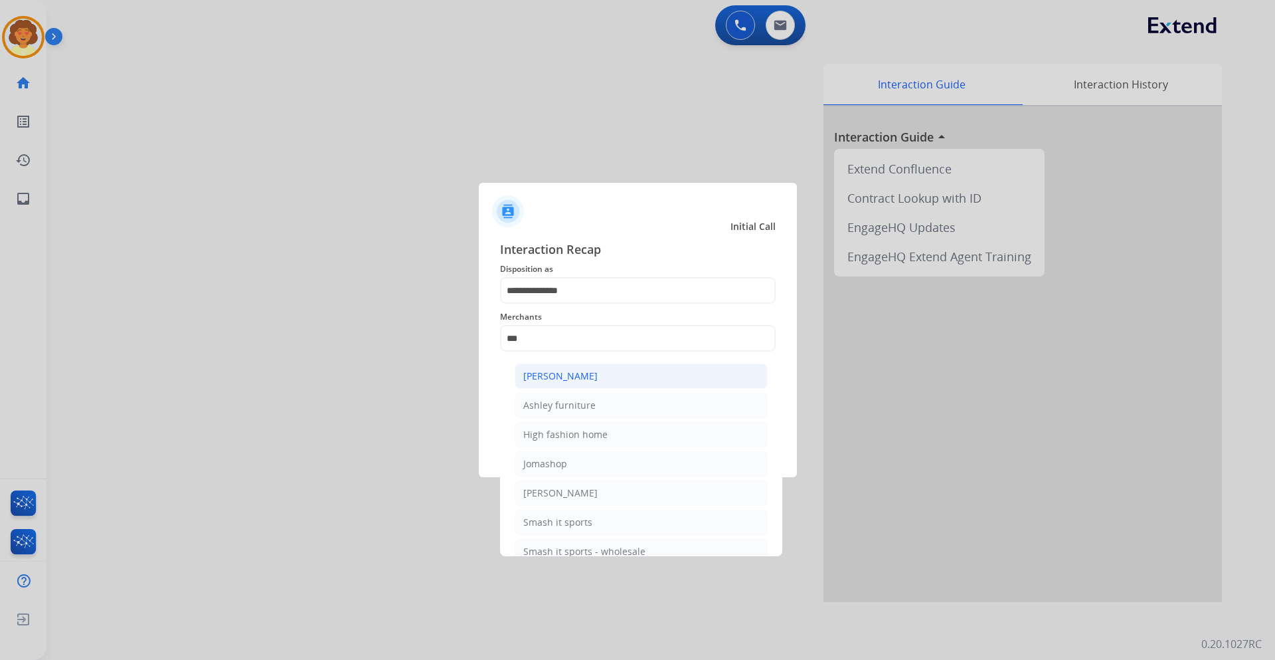
click at [565, 381] on div "[PERSON_NAME]" at bounding box center [560, 375] width 74 height 13
type input "**********"
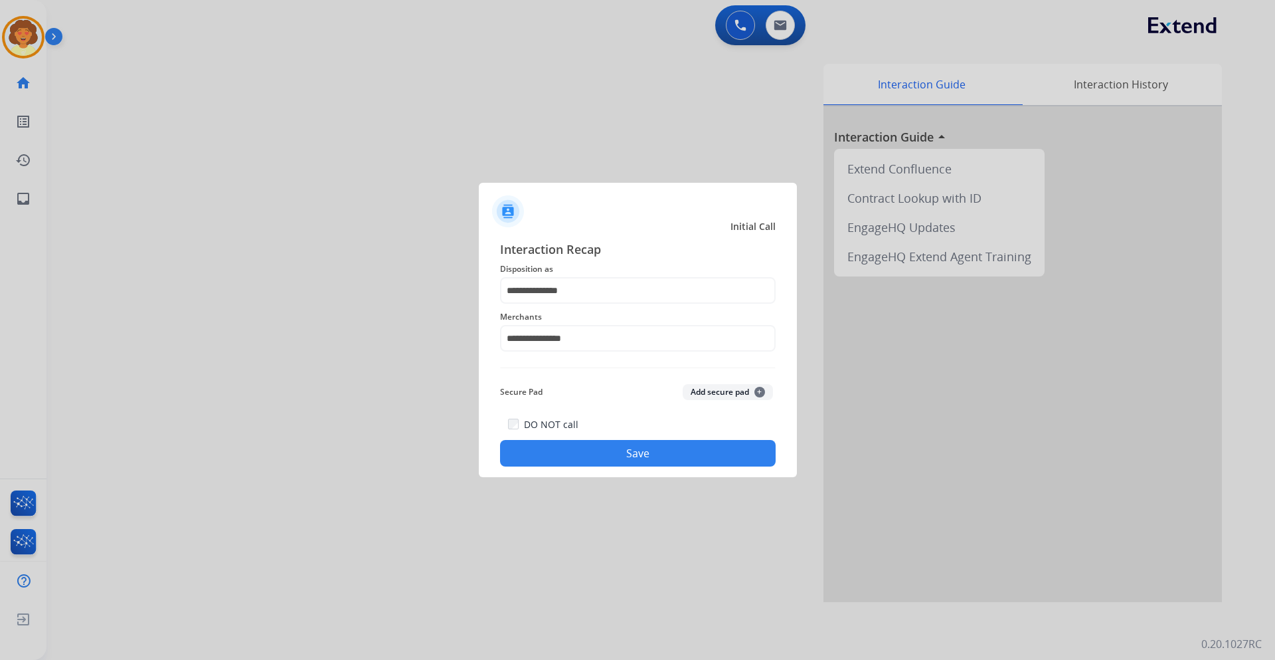
click at [600, 452] on button "Save" at bounding box center [638, 453] width 276 height 27
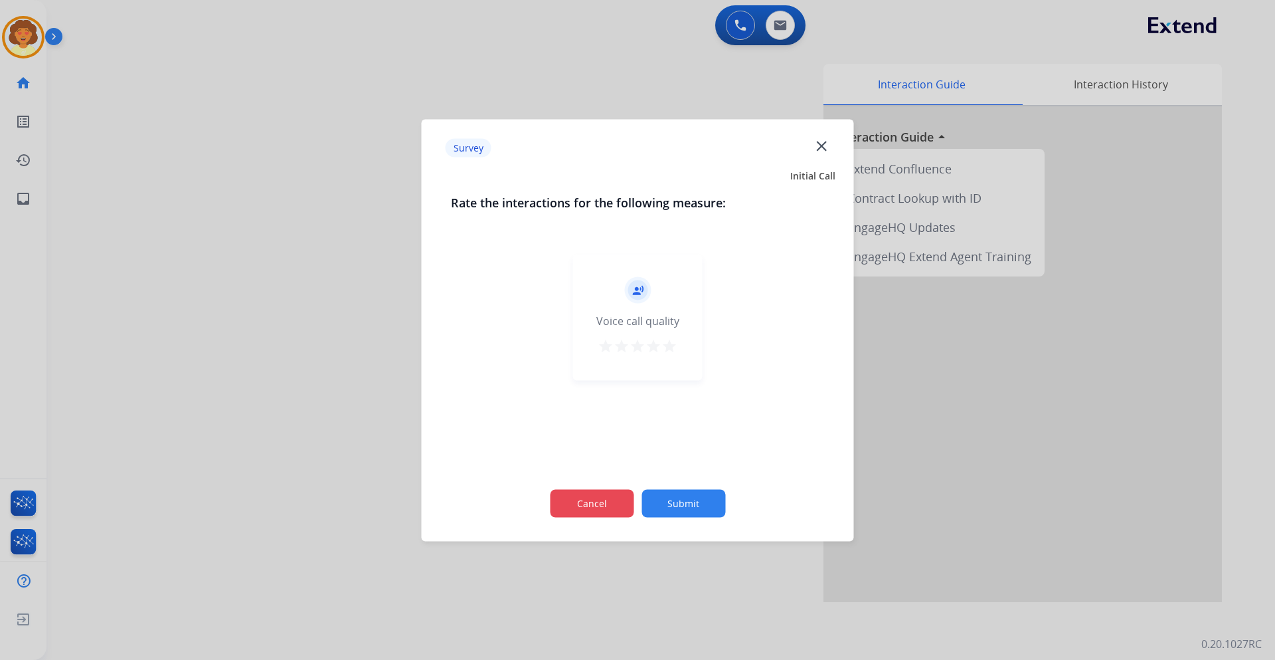
click at [589, 497] on button "Cancel" at bounding box center [592, 503] width 84 height 28
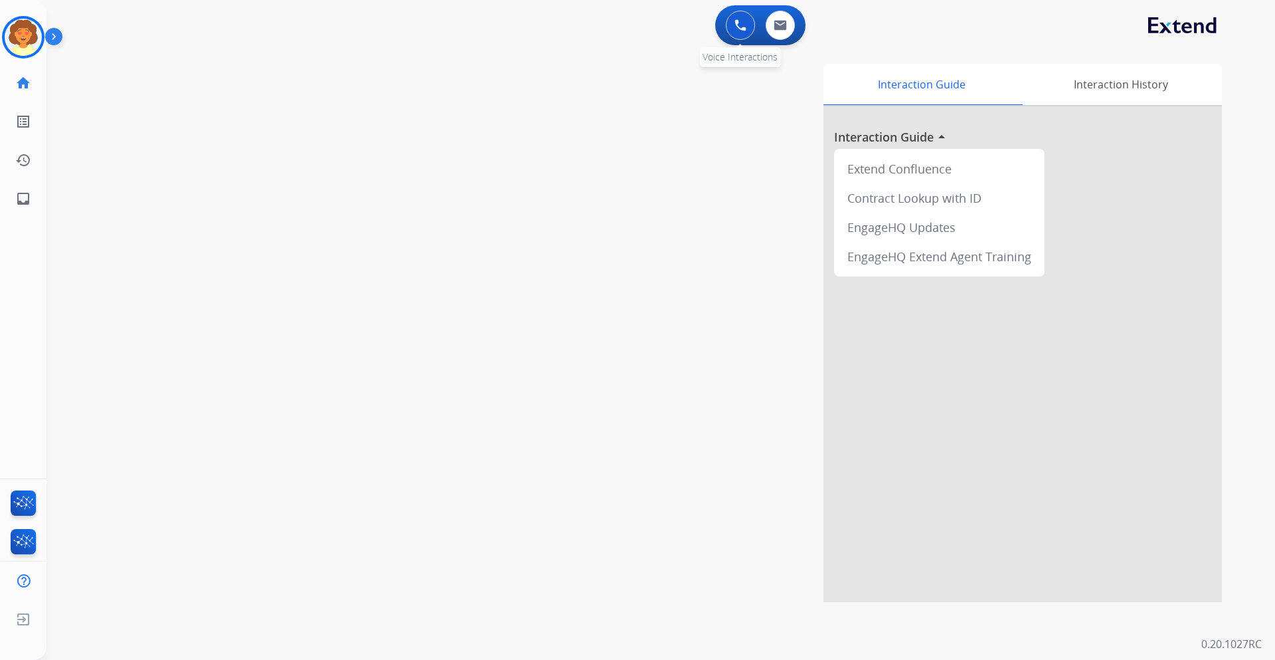
click at [737, 25] on img at bounding box center [741, 25] width 12 height 12
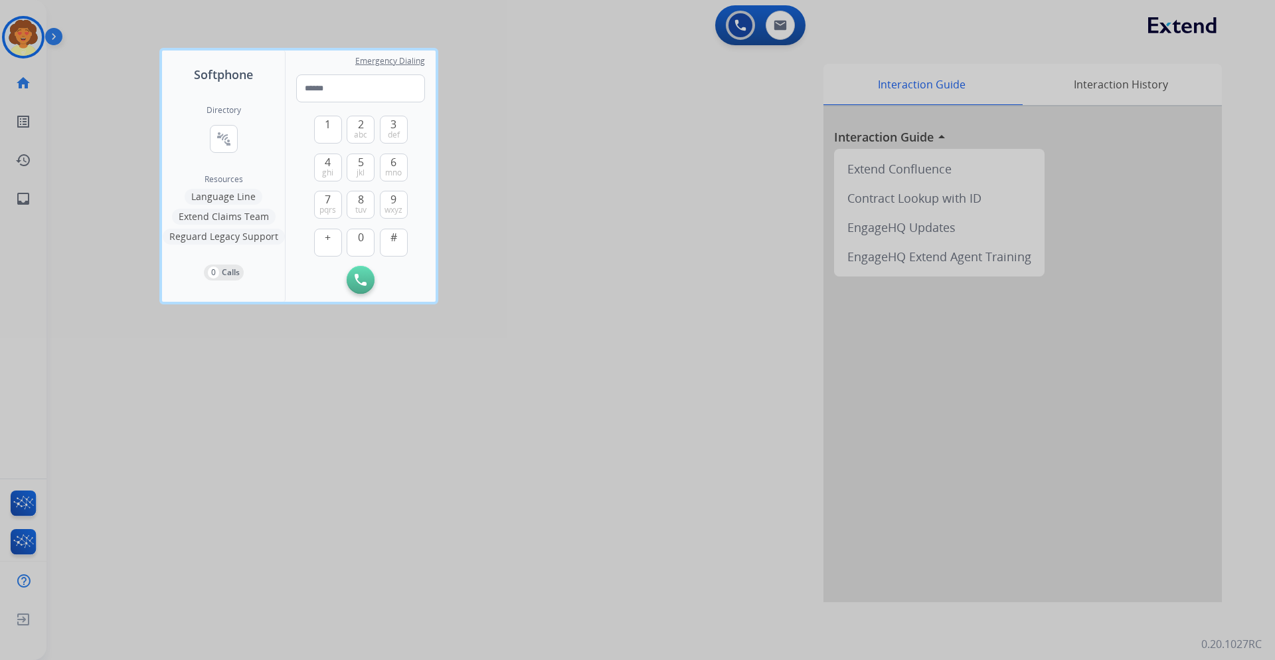
click at [105, 32] on div at bounding box center [637, 330] width 1275 height 660
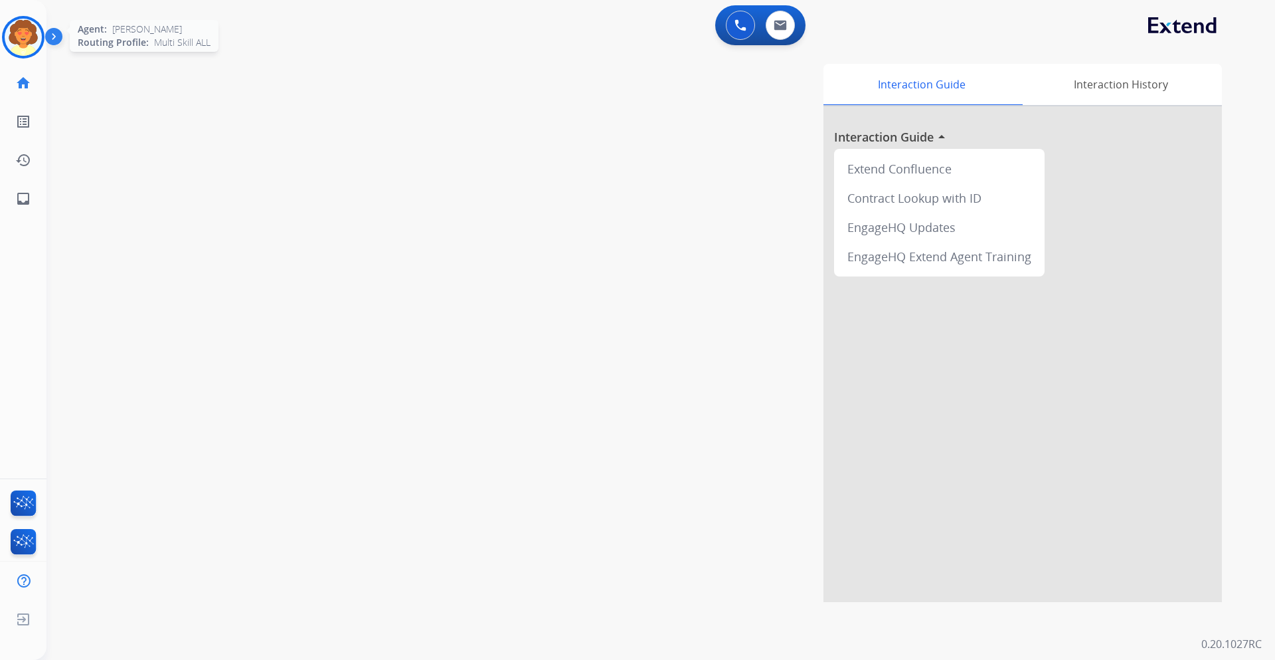
click at [19, 35] on img at bounding box center [23, 37] width 37 height 37
